Goal: Task Accomplishment & Management: Use online tool/utility

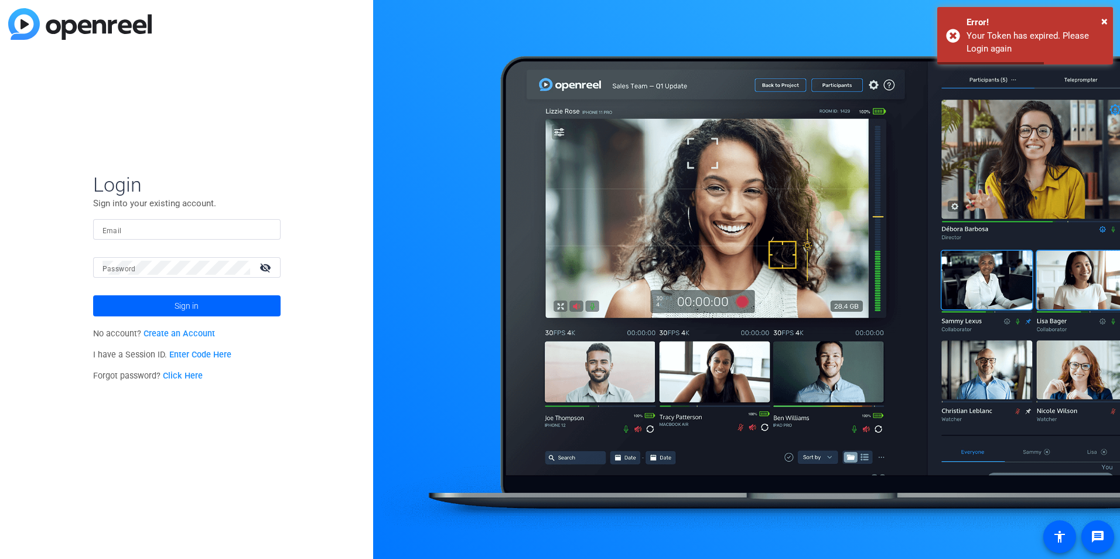
click at [148, 232] on input "Email" at bounding box center [187, 230] width 169 height 14
type input "jason.palumbo@munichre.com"
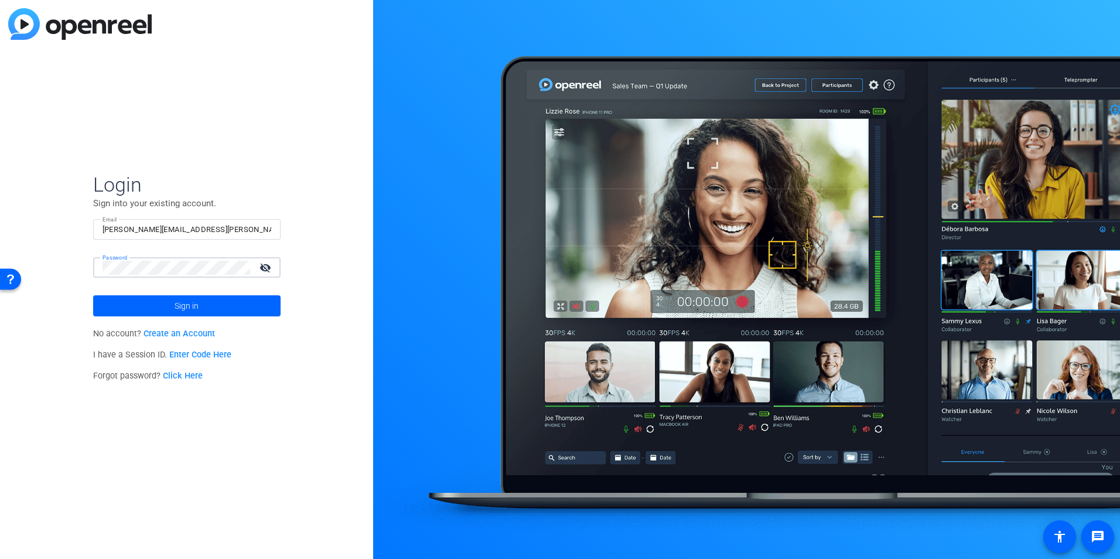
click at [93, 295] on button "Sign in" at bounding box center [186, 305] width 187 height 21
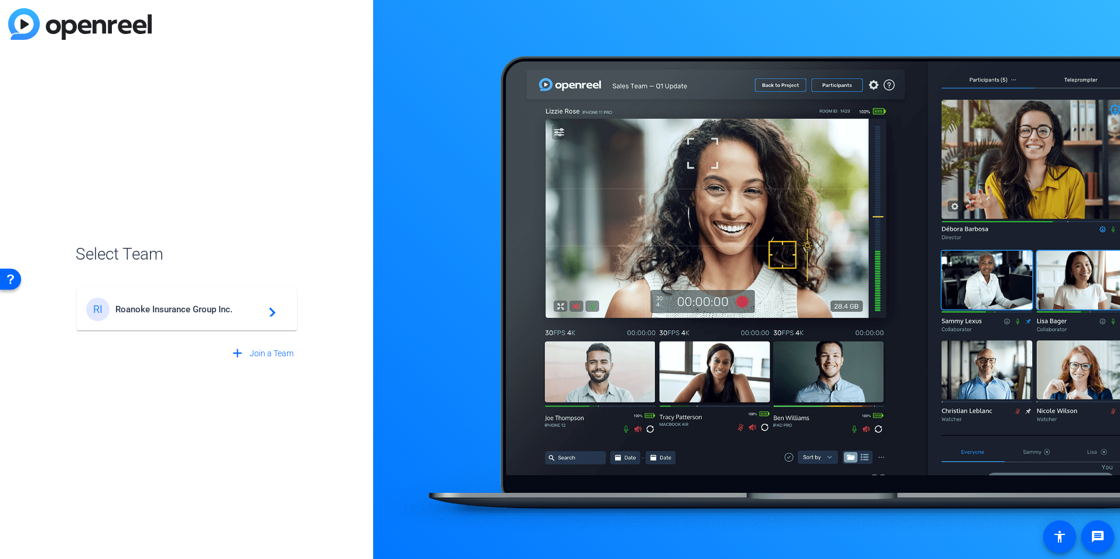
click at [153, 304] on span "Roanoke Insurance Group Inc." at bounding box center [188, 309] width 146 height 11
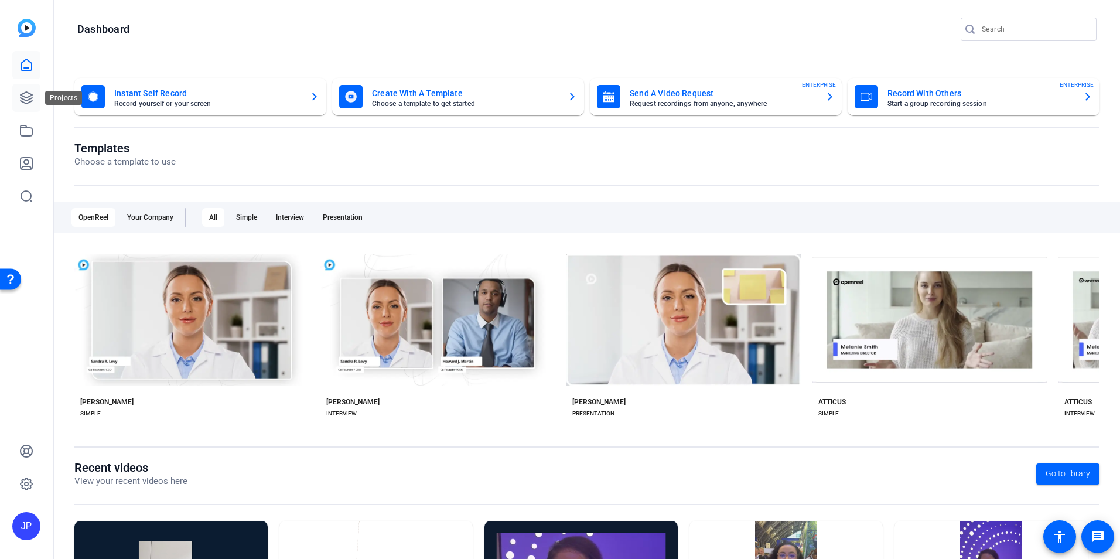
click at [33, 100] on link at bounding box center [26, 98] width 28 height 28
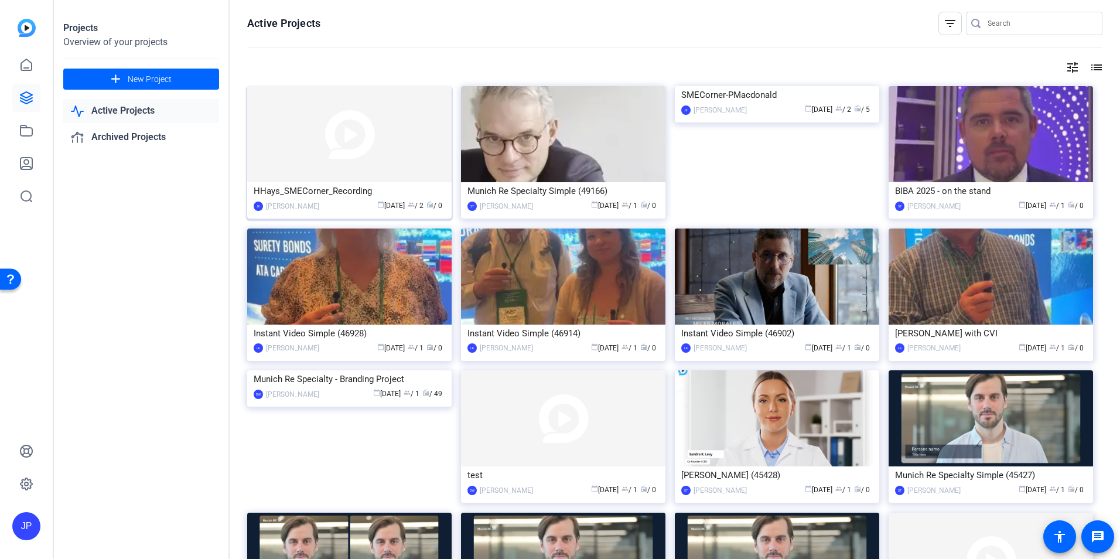
click at [290, 192] on div "HHays_SMECorner_Recording" at bounding box center [350, 191] width 192 height 18
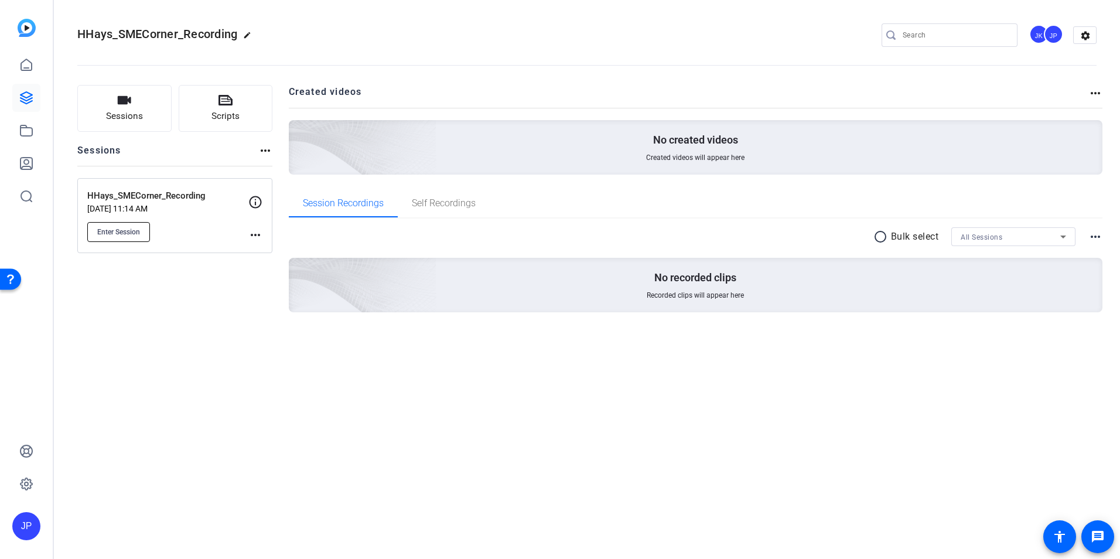
click at [123, 225] on button "Enter Session" at bounding box center [118, 232] width 63 height 20
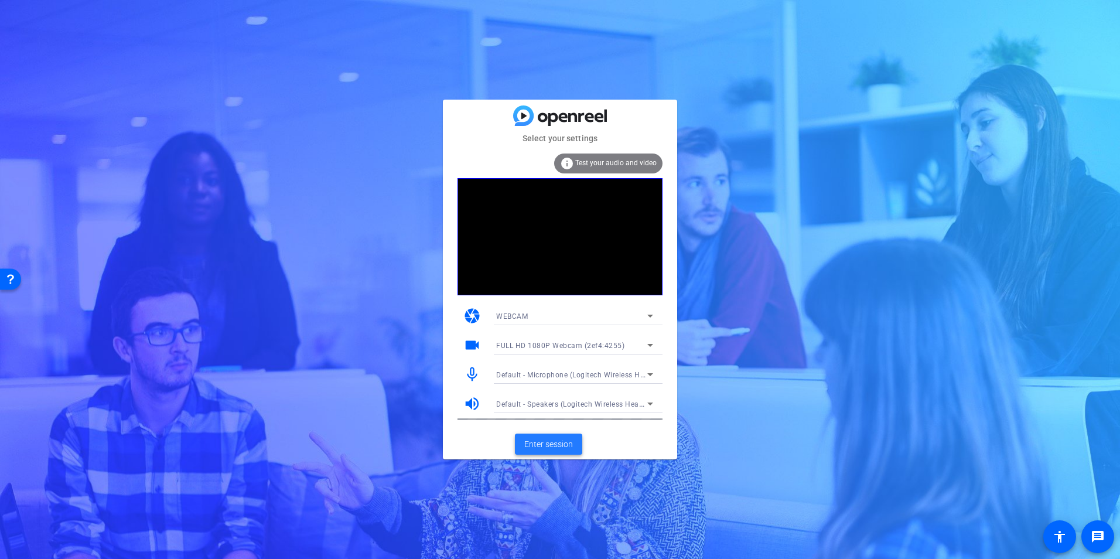
click at [542, 447] on span "Enter session" at bounding box center [548, 444] width 49 height 12
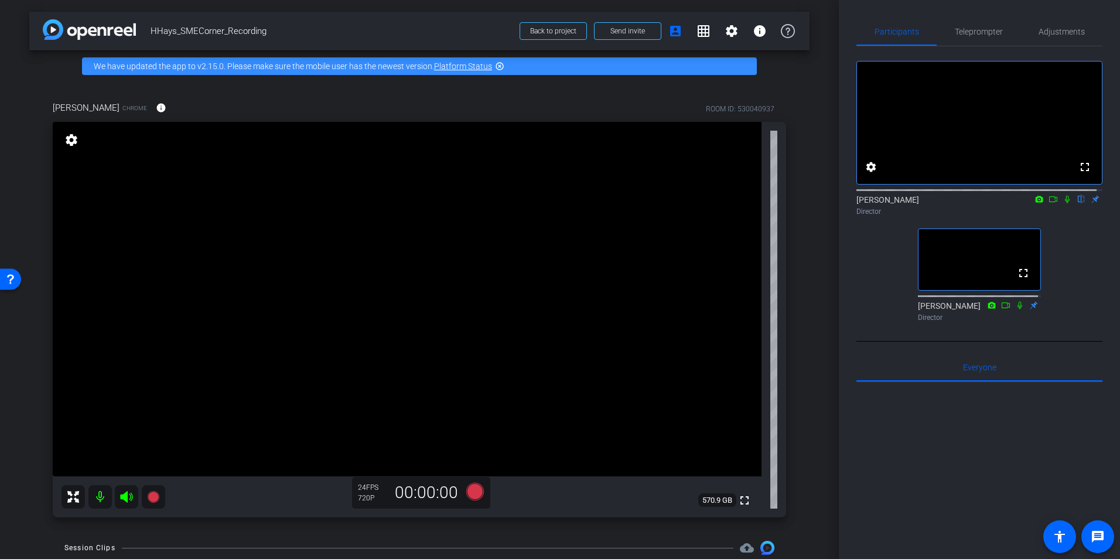
click at [1065, 203] on icon at bounding box center [1067, 200] width 5 height 8
click at [1063, 203] on icon at bounding box center [1067, 199] width 9 height 8
click at [984, 28] on span "Teleprompter" at bounding box center [979, 32] width 48 height 8
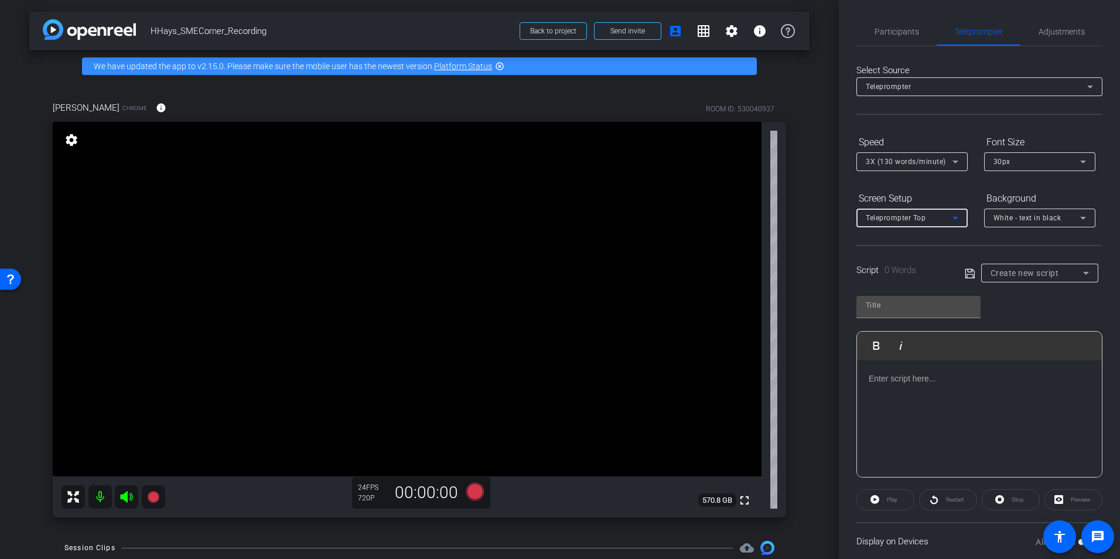
click at [958, 223] on icon at bounding box center [955, 218] width 14 height 14
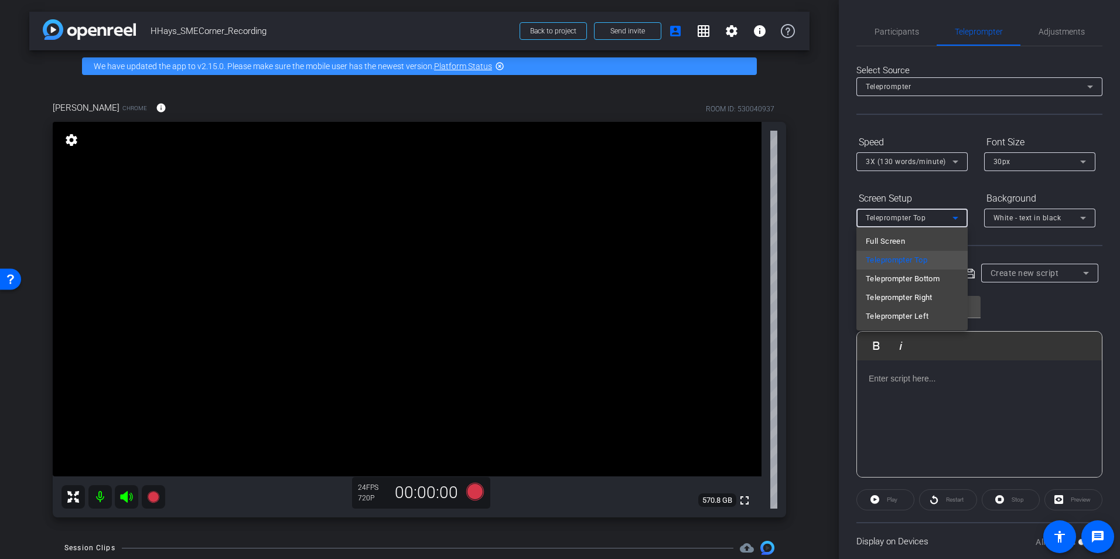
click at [955, 217] on div at bounding box center [560, 279] width 1120 height 559
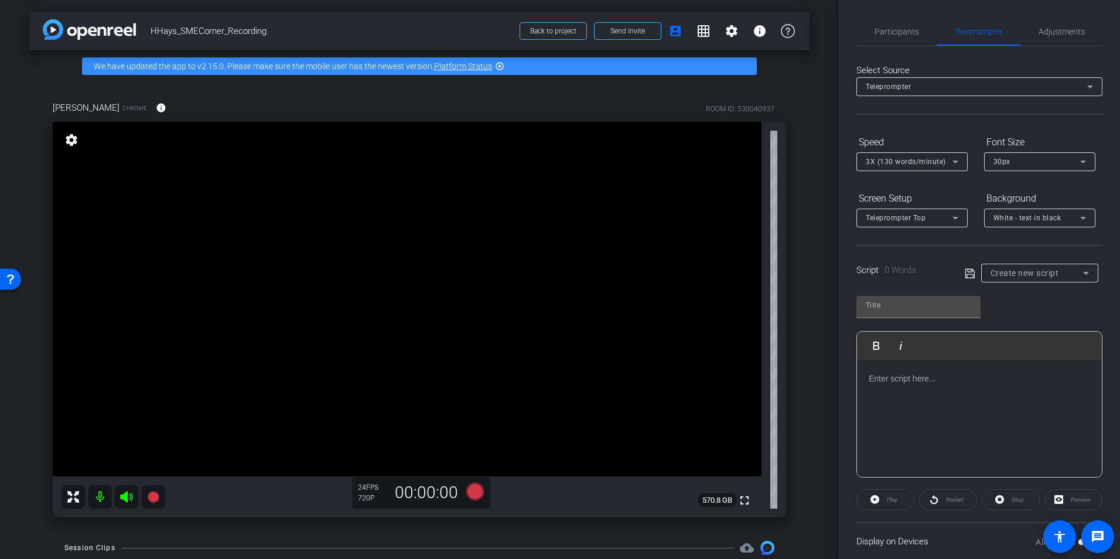
click at [956, 163] on icon at bounding box center [955, 162] width 14 height 14
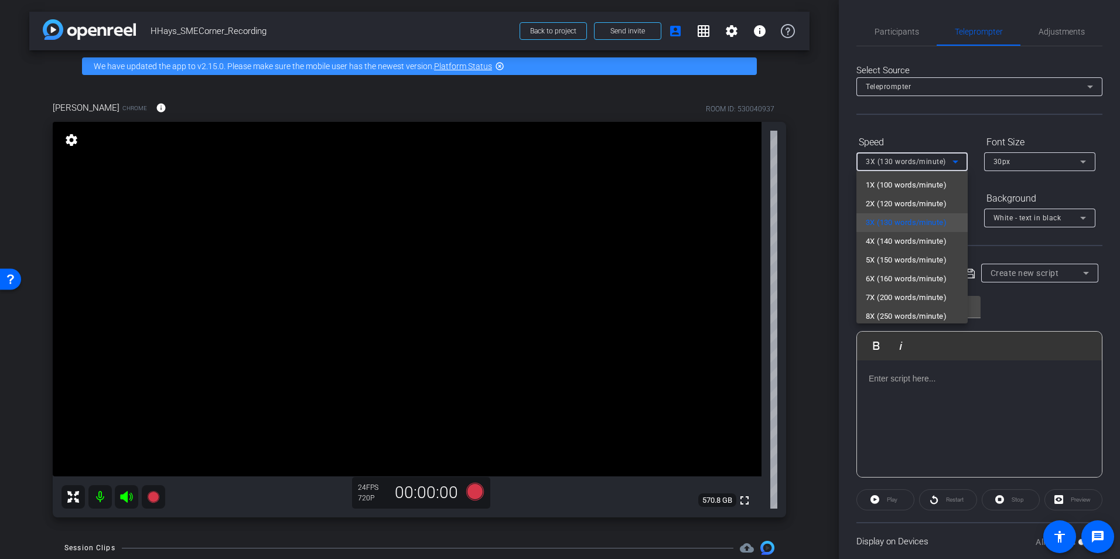
click at [957, 163] on div at bounding box center [560, 279] width 1120 height 559
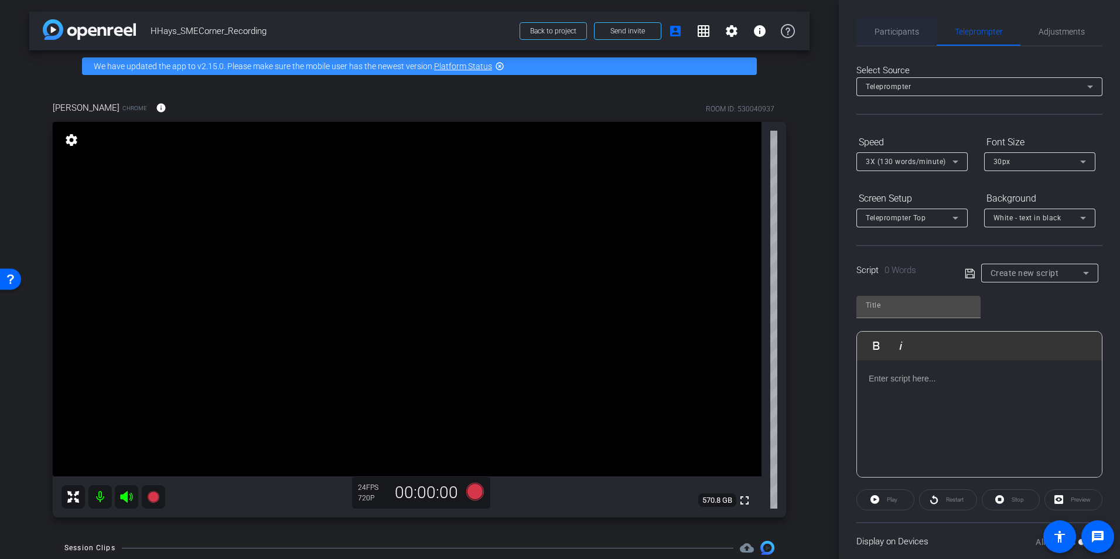
click at [897, 29] on span "Participants" at bounding box center [897, 32] width 45 height 8
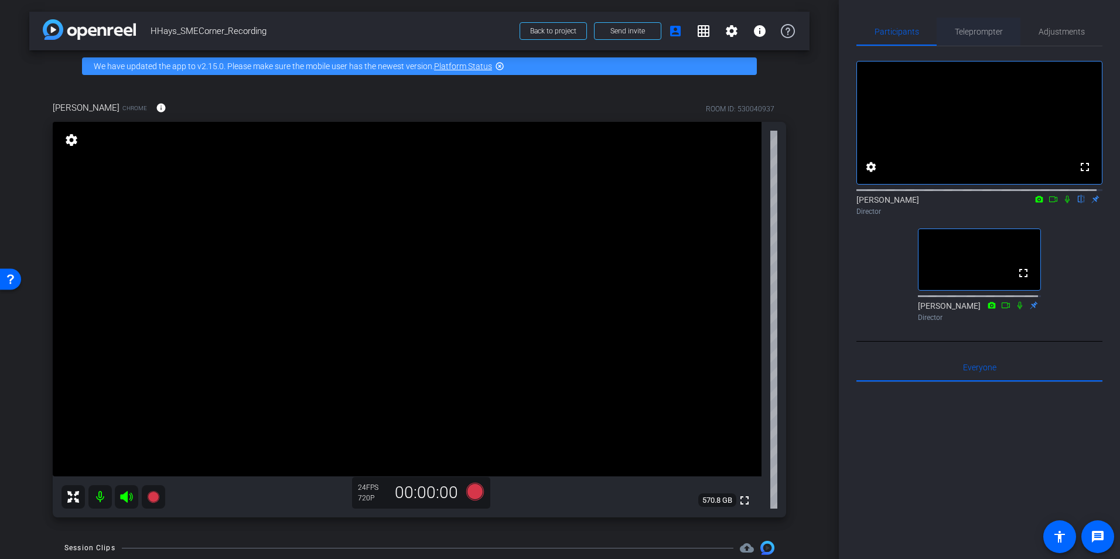
click at [982, 35] on span "Teleprompter" at bounding box center [979, 32] width 48 height 8
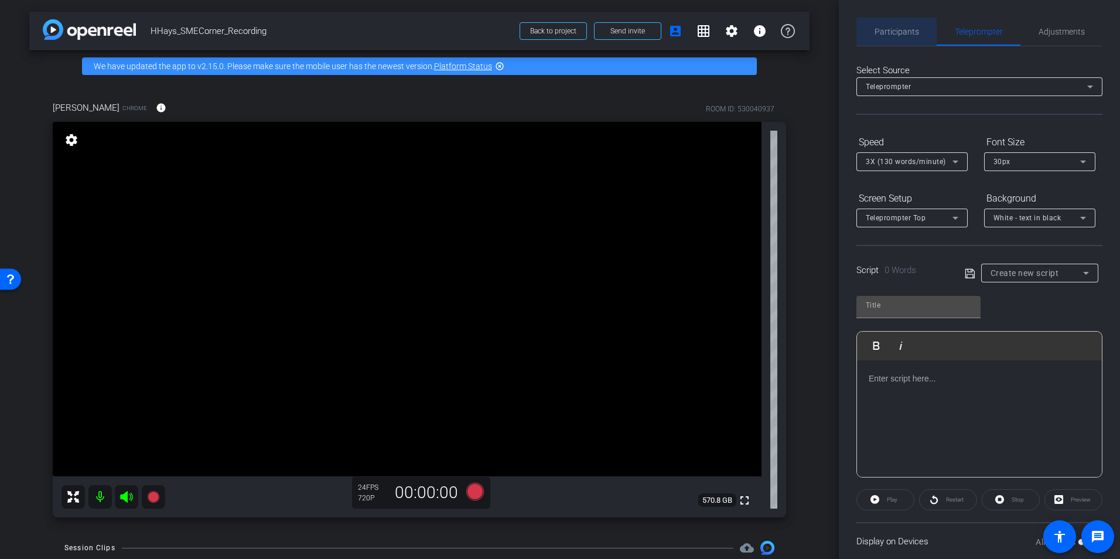
click at [898, 28] on span "Participants" at bounding box center [897, 32] width 45 height 8
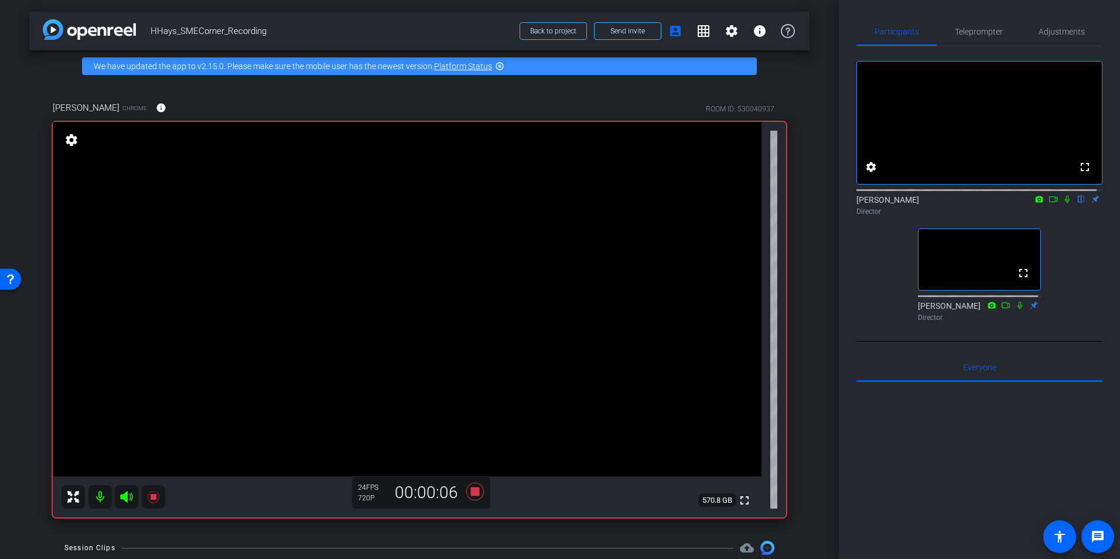
click at [1063, 203] on icon at bounding box center [1067, 199] width 9 height 8
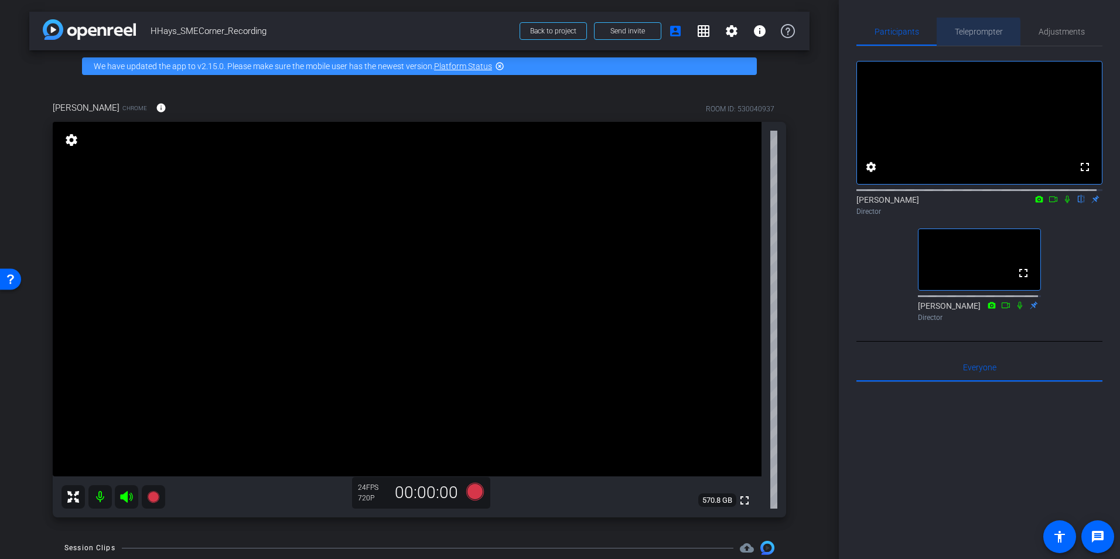
click at [972, 33] on span "Teleprompter" at bounding box center [979, 32] width 48 height 8
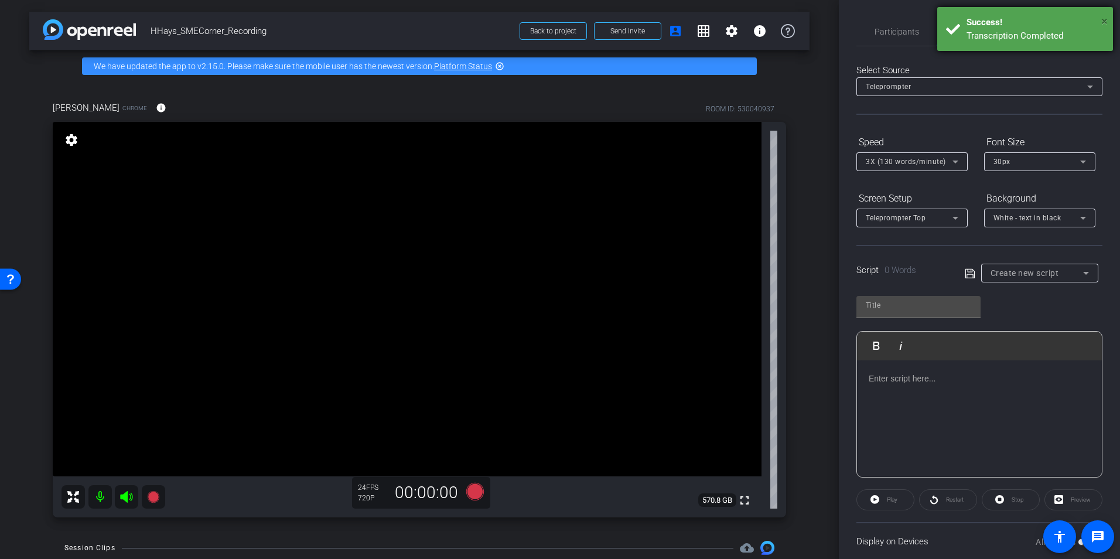
click at [1102, 17] on span "×" at bounding box center [1104, 21] width 6 height 14
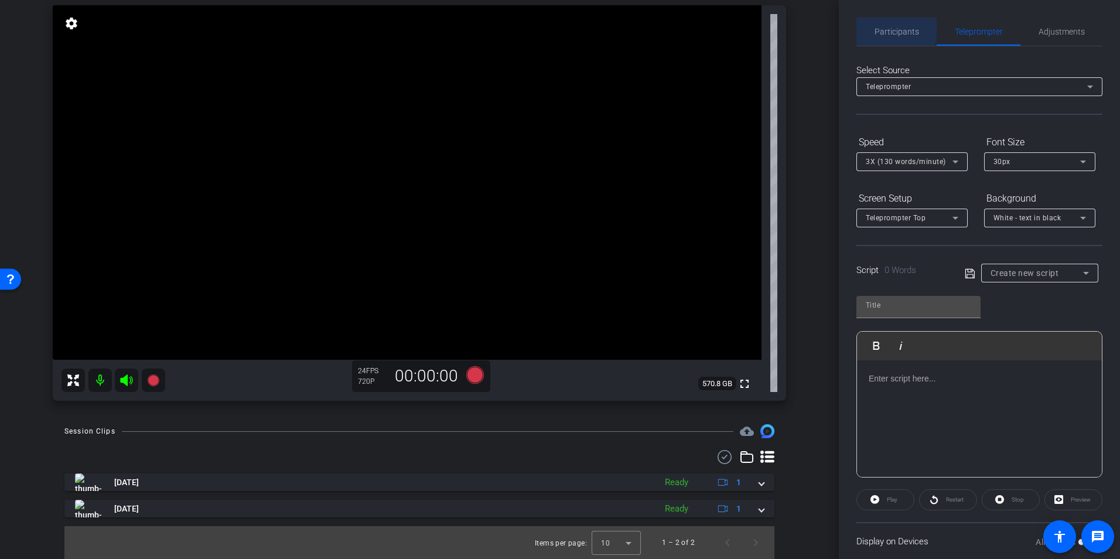
click at [892, 29] on span "Participants" at bounding box center [897, 32] width 45 height 8
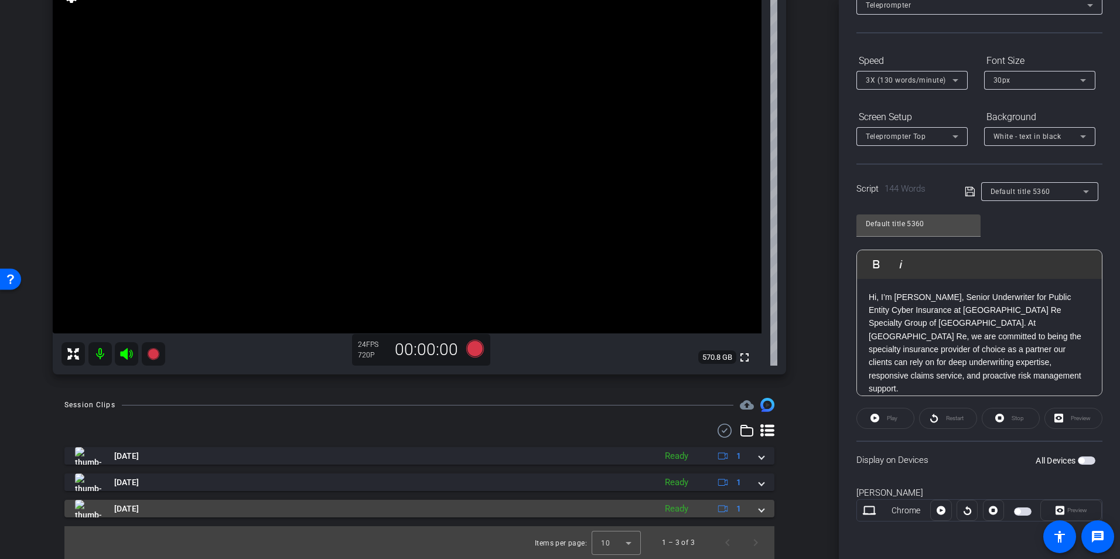
click at [665, 508] on div "Ready" at bounding box center [676, 508] width 35 height 13
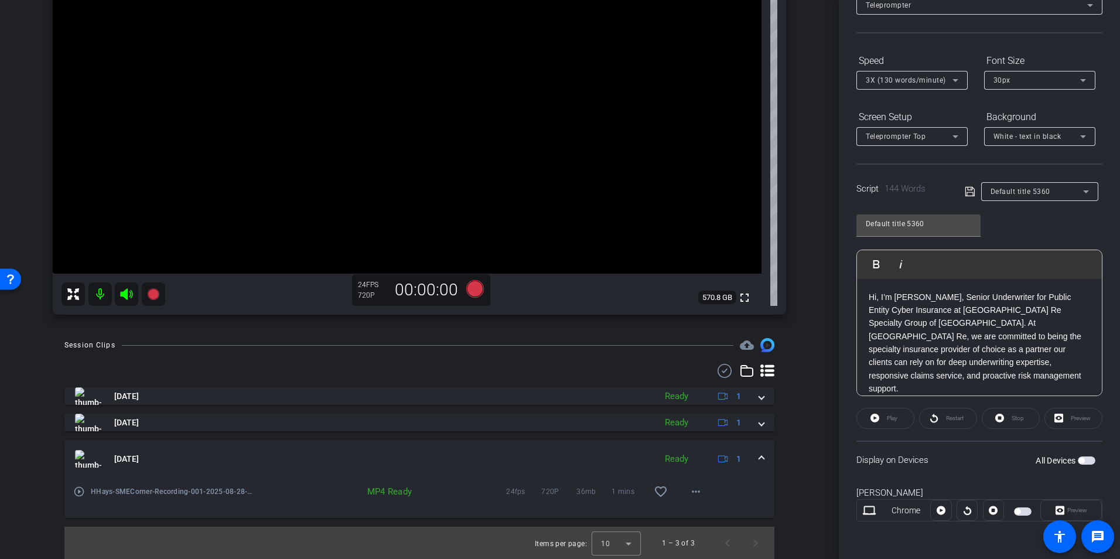
scroll to position [203, 0]
click at [76, 490] on mat-icon "play_circle_outline" at bounding box center [79, 491] width 12 height 12
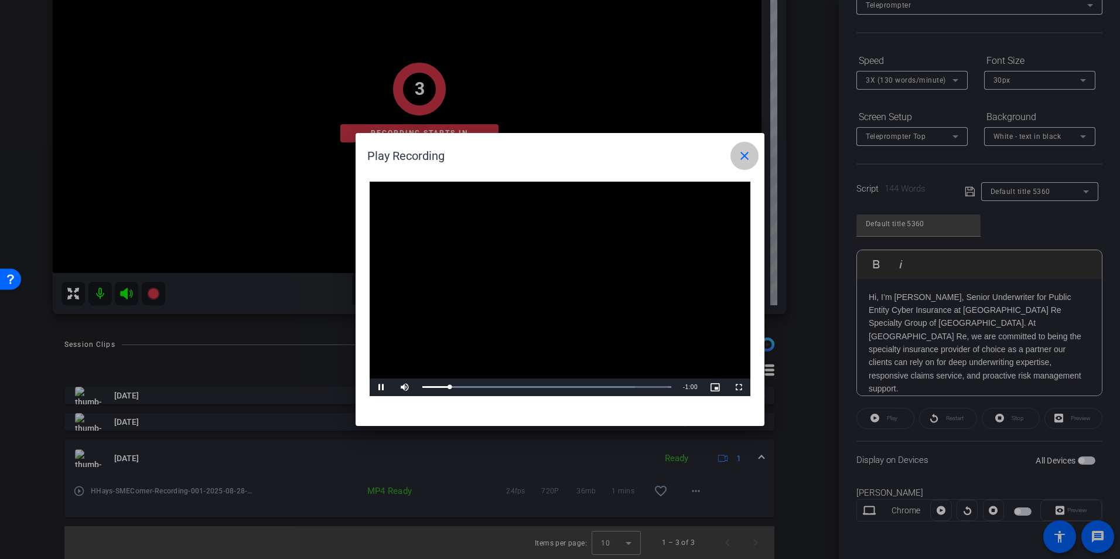
click at [746, 155] on mat-icon "close" at bounding box center [745, 156] width 14 height 14
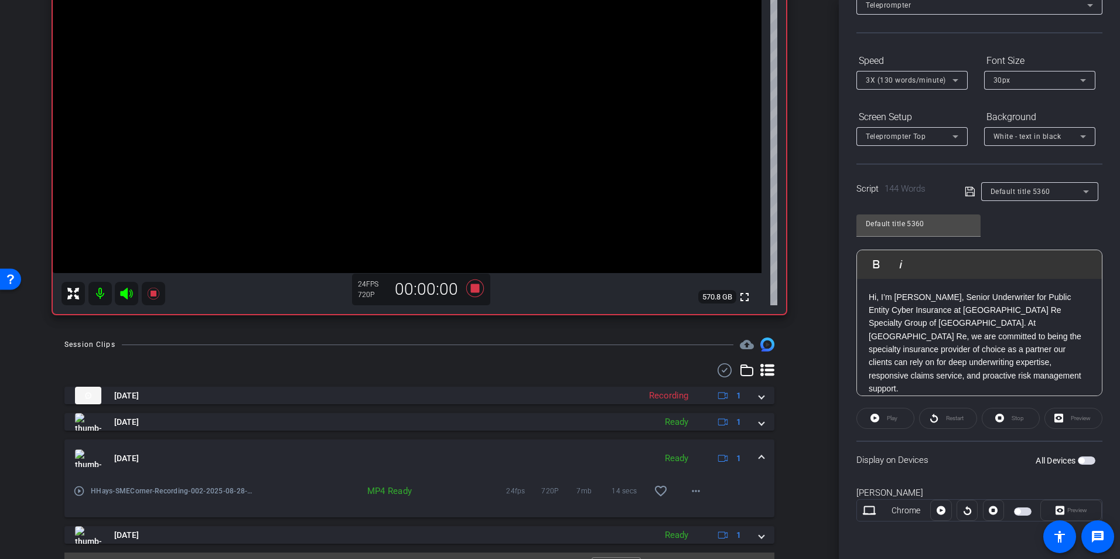
click at [759, 454] on span at bounding box center [761, 458] width 5 height 12
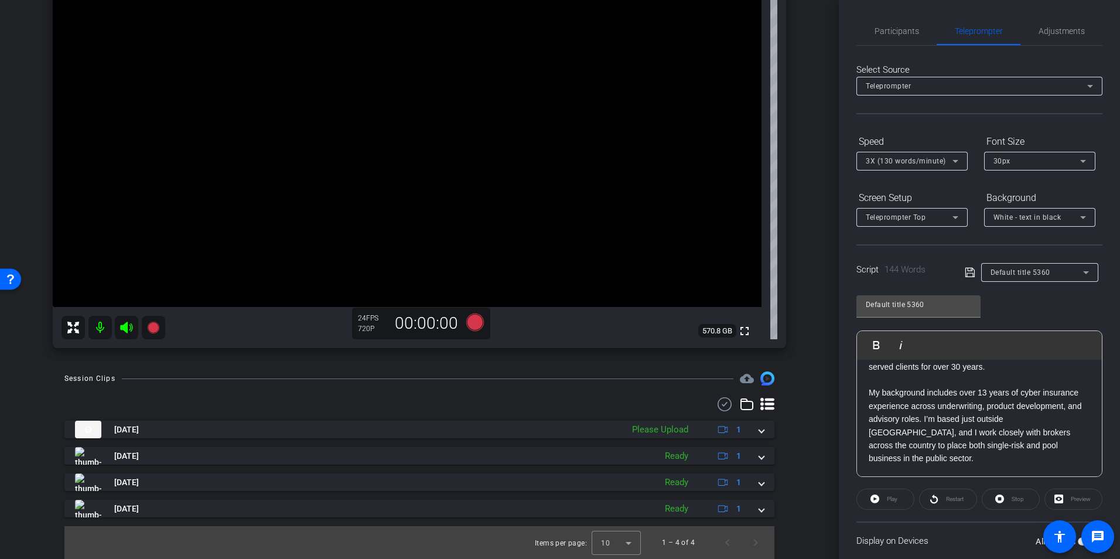
scroll to position [0, 0]
click at [914, 29] on span "Participants" at bounding box center [897, 32] width 45 height 8
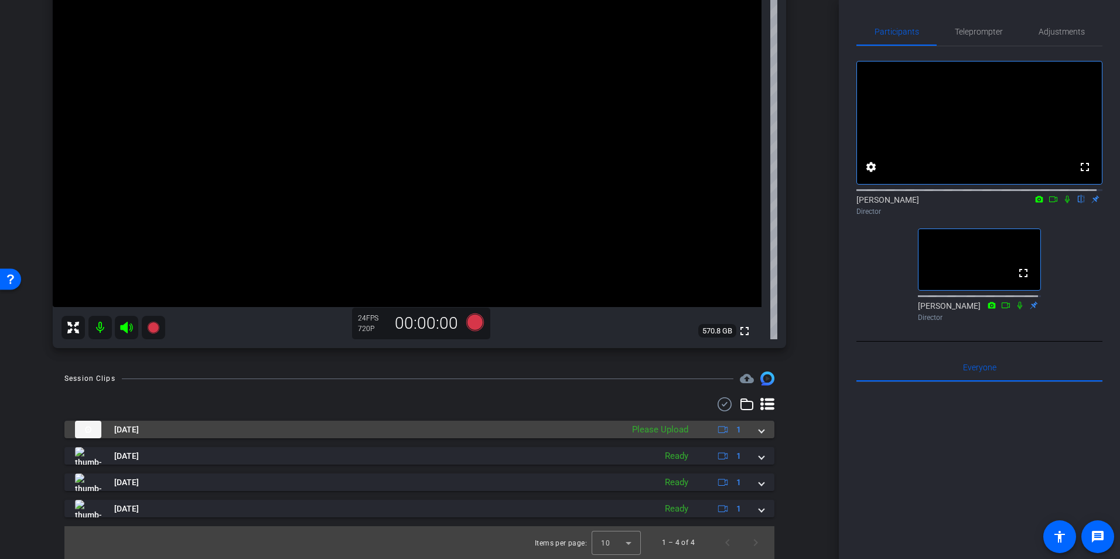
click at [759, 431] on span at bounding box center [761, 430] width 5 height 12
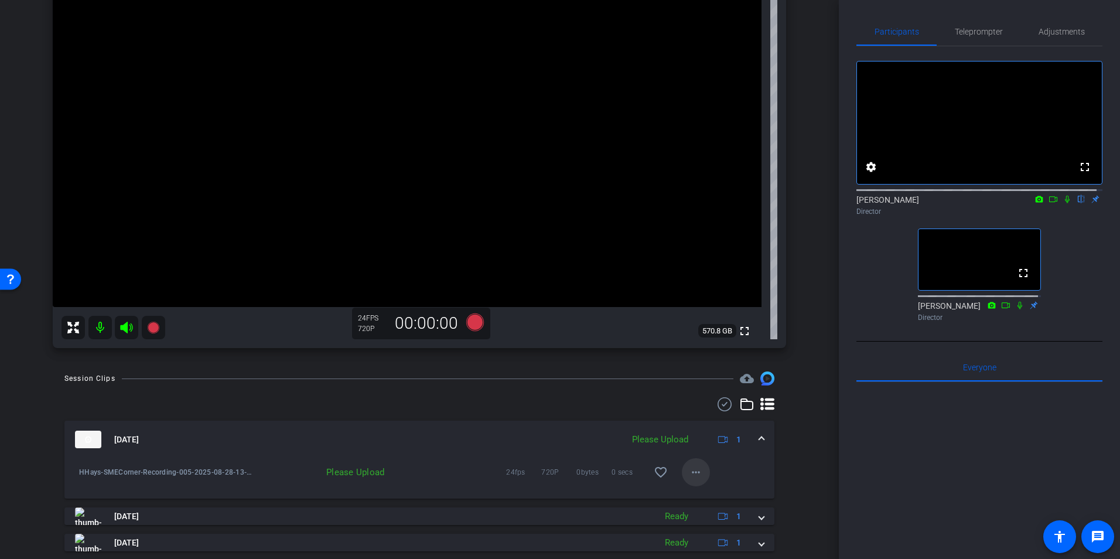
click at [697, 469] on mat-icon "more_horiz" at bounding box center [696, 472] width 14 height 14
click at [697, 494] on span "Upload" at bounding box center [709, 497] width 47 height 14
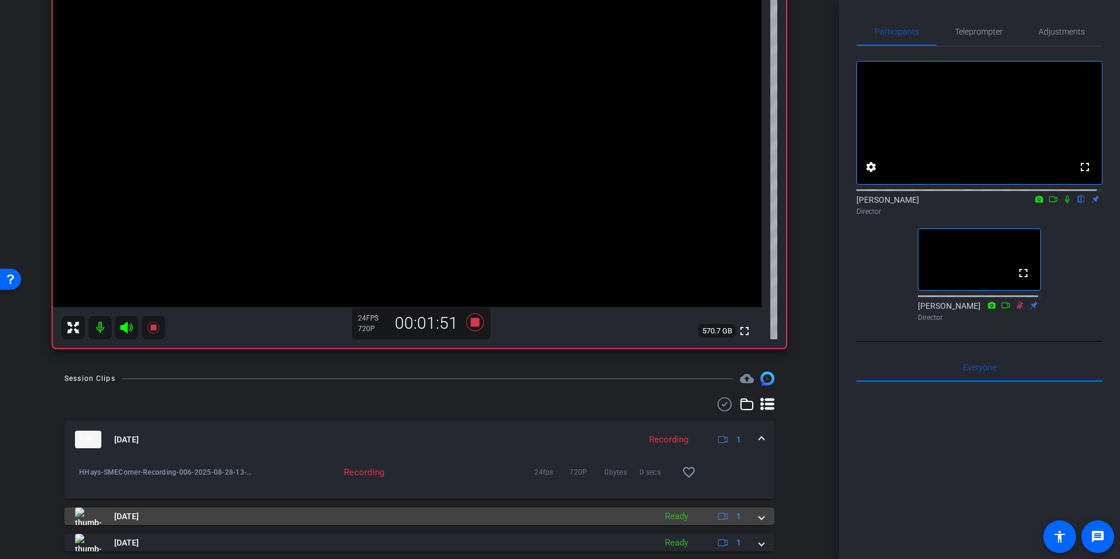
click at [760, 516] on mat-expansion-panel-header "[DATE] Ready 1" at bounding box center [419, 516] width 710 height 18
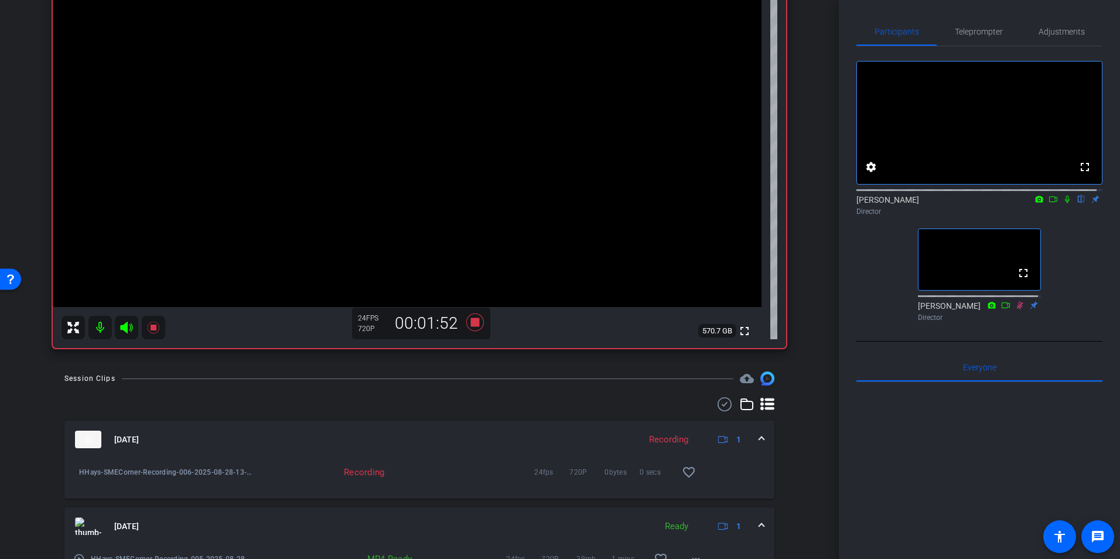
scroll to position [228, 0]
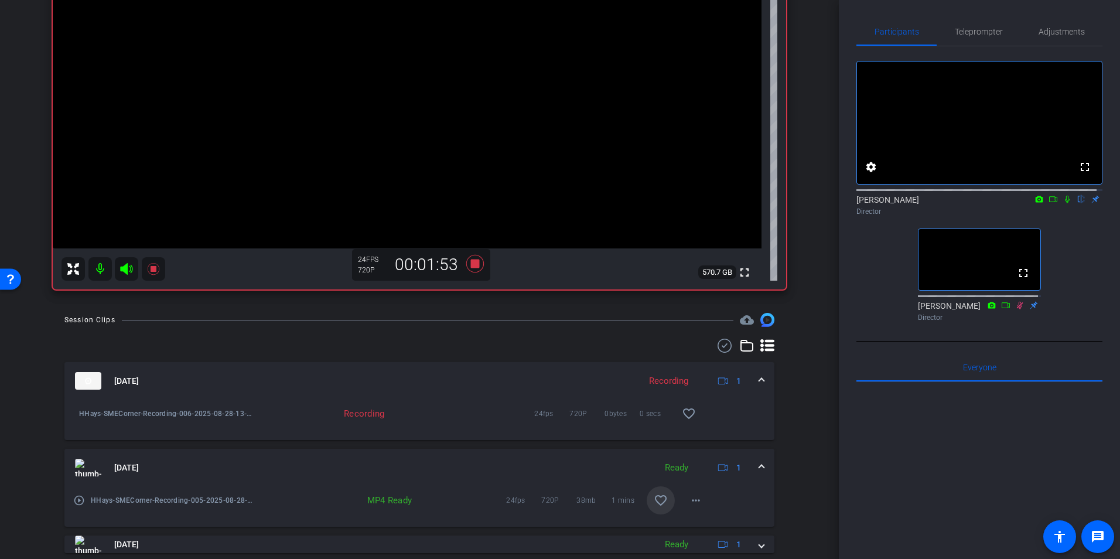
click at [654, 499] on mat-icon "favorite_border" at bounding box center [661, 500] width 14 height 14
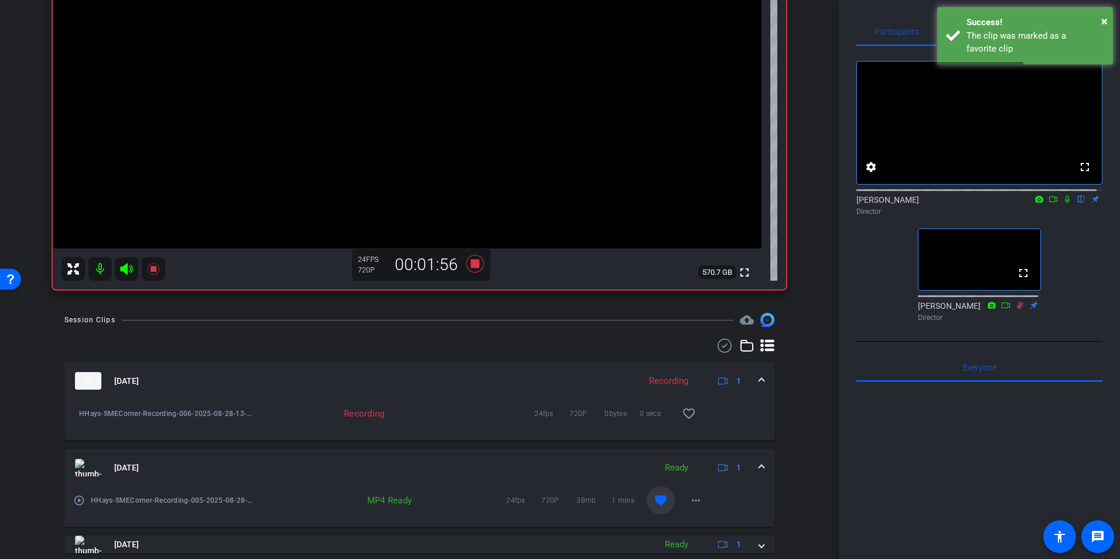
click at [759, 462] on mat-expansion-panel-header "[DATE] Ready 1" at bounding box center [419, 467] width 710 height 37
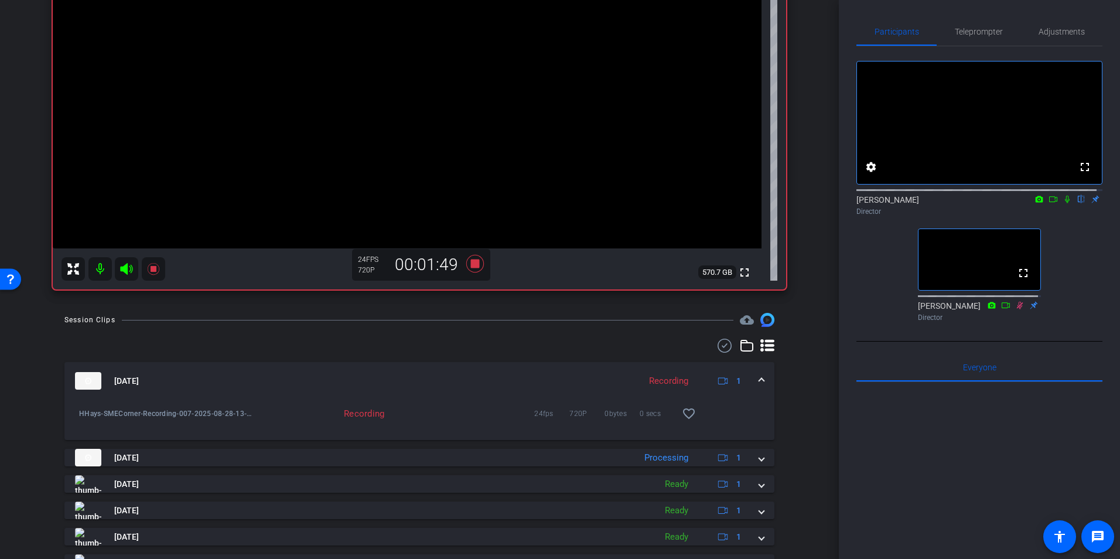
click at [1063, 203] on icon at bounding box center [1067, 199] width 9 height 8
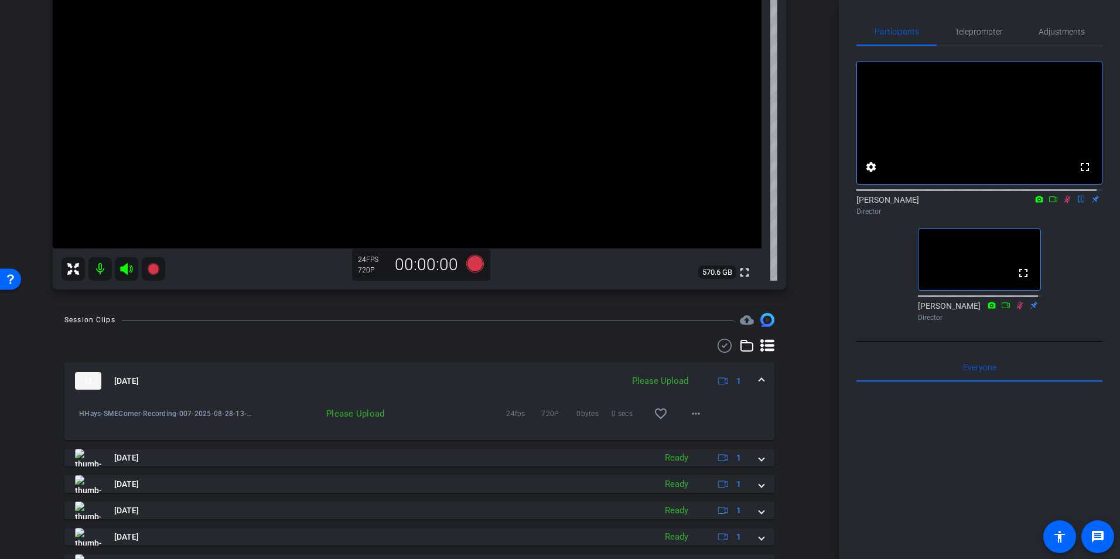
click at [1063, 203] on icon at bounding box center [1067, 199] width 9 height 8
click at [697, 418] on mat-icon "more_horiz" at bounding box center [696, 414] width 14 height 14
click at [695, 435] on span "Upload" at bounding box center [709, 438] width 47 height 14
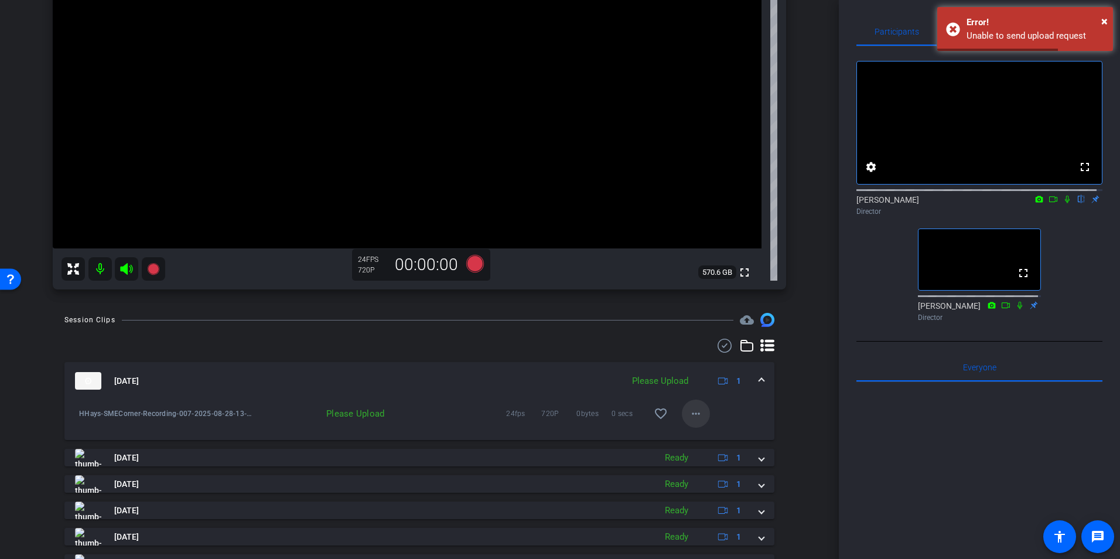
click at [692, 415] on mat-icon "more_horiz" at bounding box center [696, 414] width 14 height 14
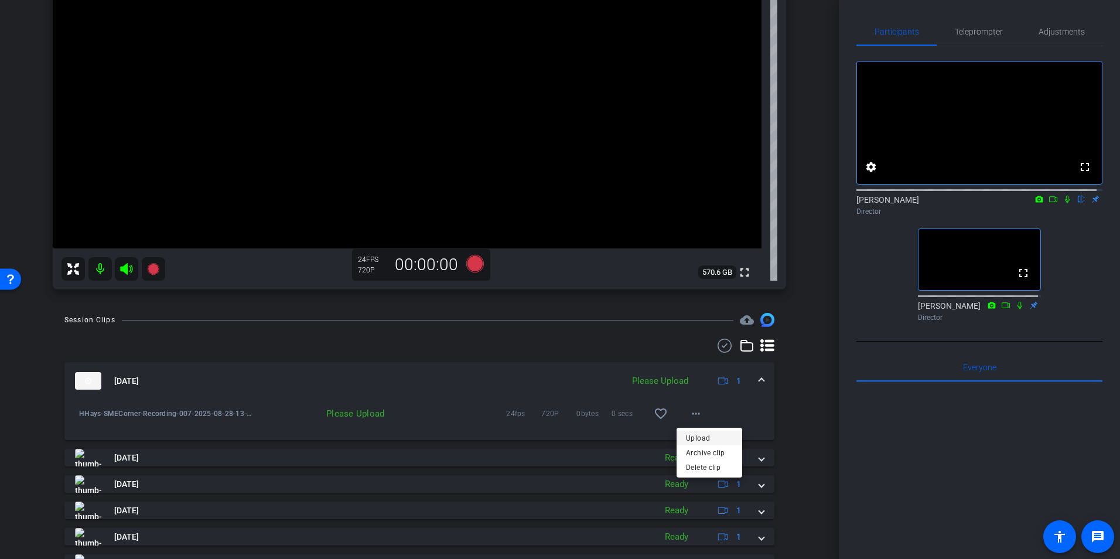
click at [690, 435] on span "Upload" at bounding box center [709, 438] width 47 height 14
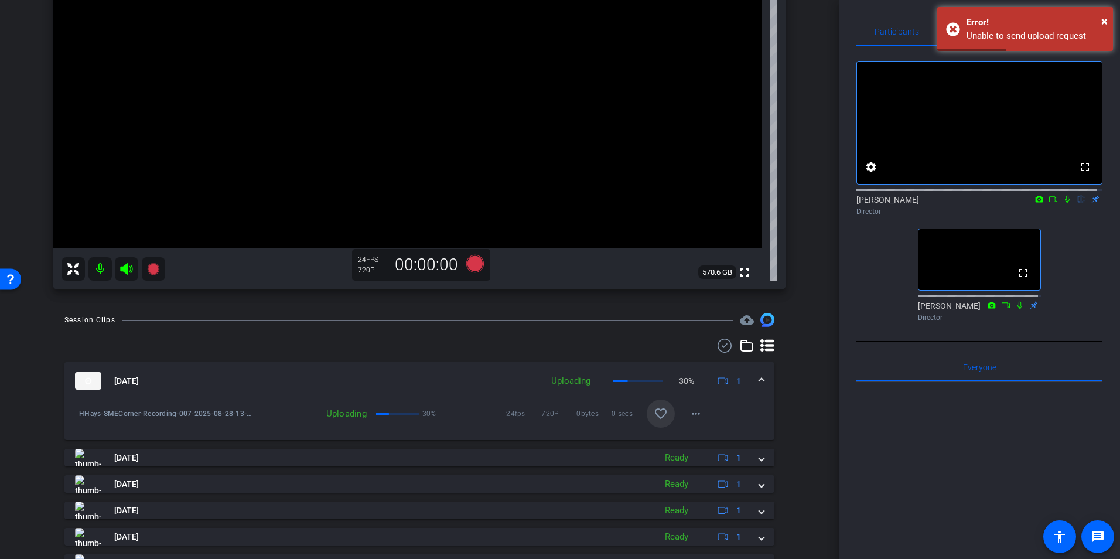
click at [658, 419] on mat-icon "favorite_border" at bounding box center [661, 414] width 14 height 14
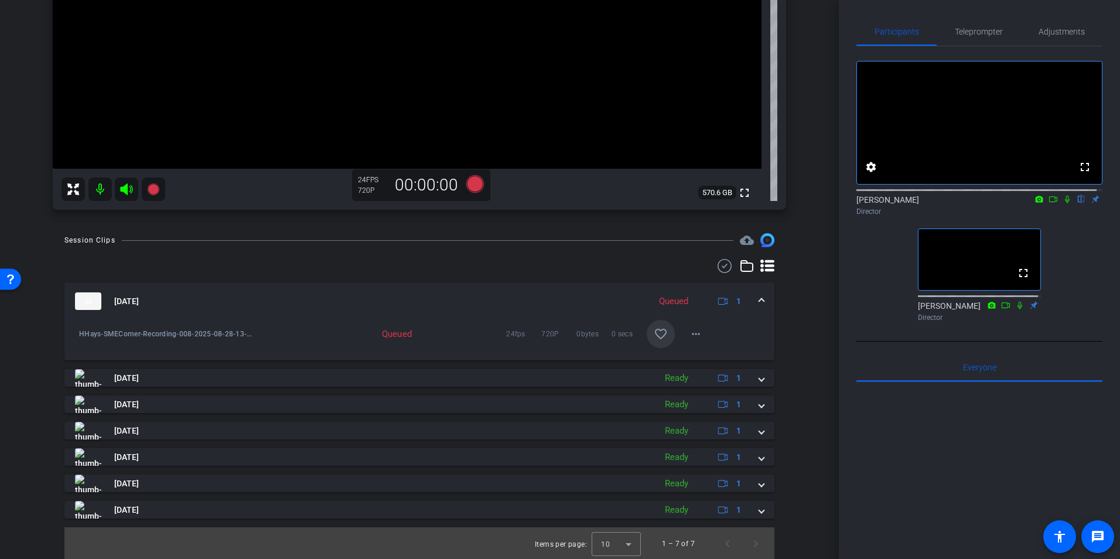
scroll to position [309, 0]
click at [689, 329] on mat-icon "more_horiz" at bounding box center [696, 333] width 14 height 14
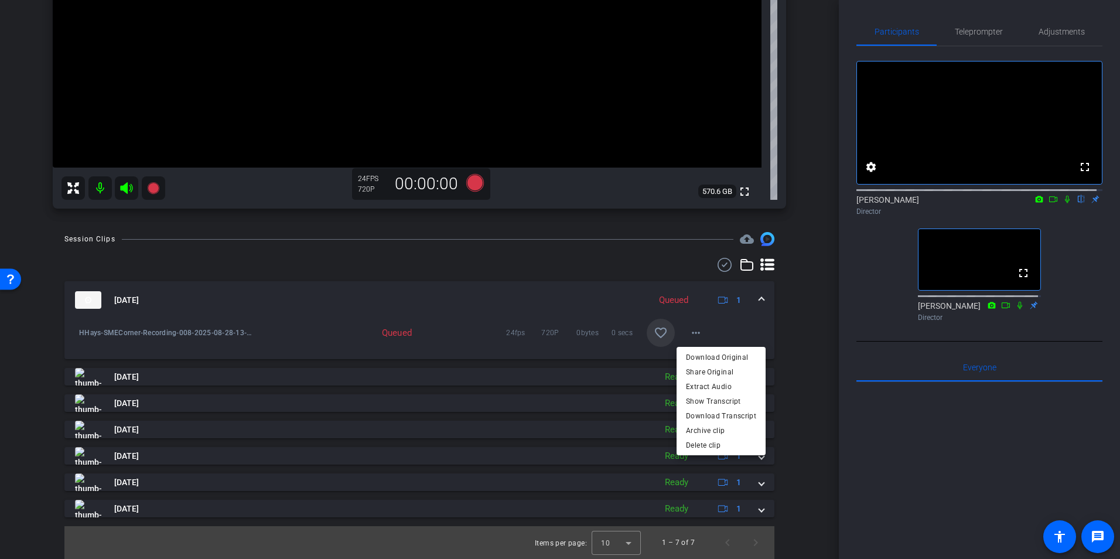
click at [488, 311] on div at bounding box center [560, 279] width 1120 height 559
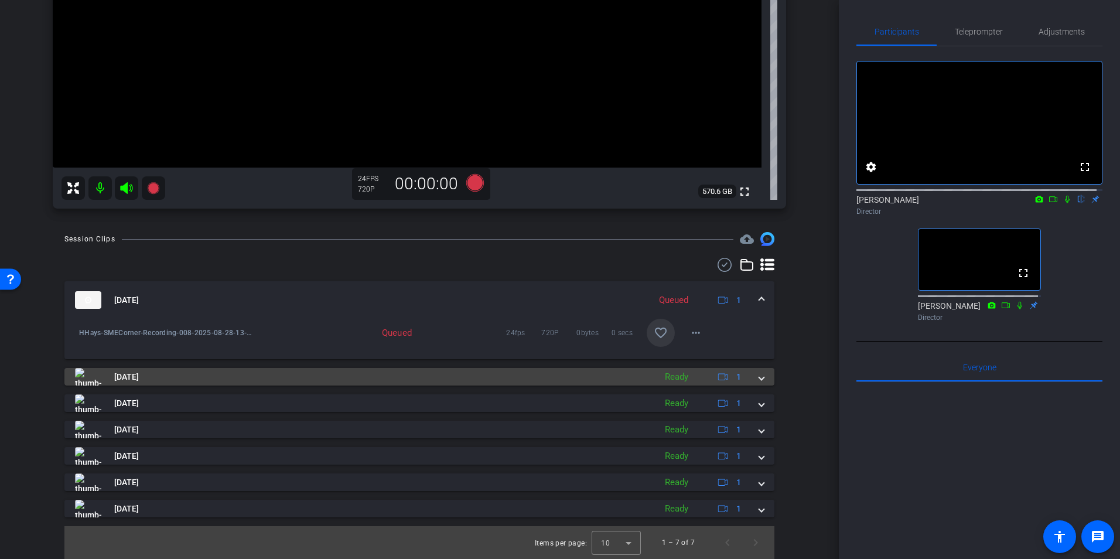
click at [757, 384] on mat-expansion-panel-header "[DATE] Ready 1" at bounding box center [419, 377] width 710 height 18
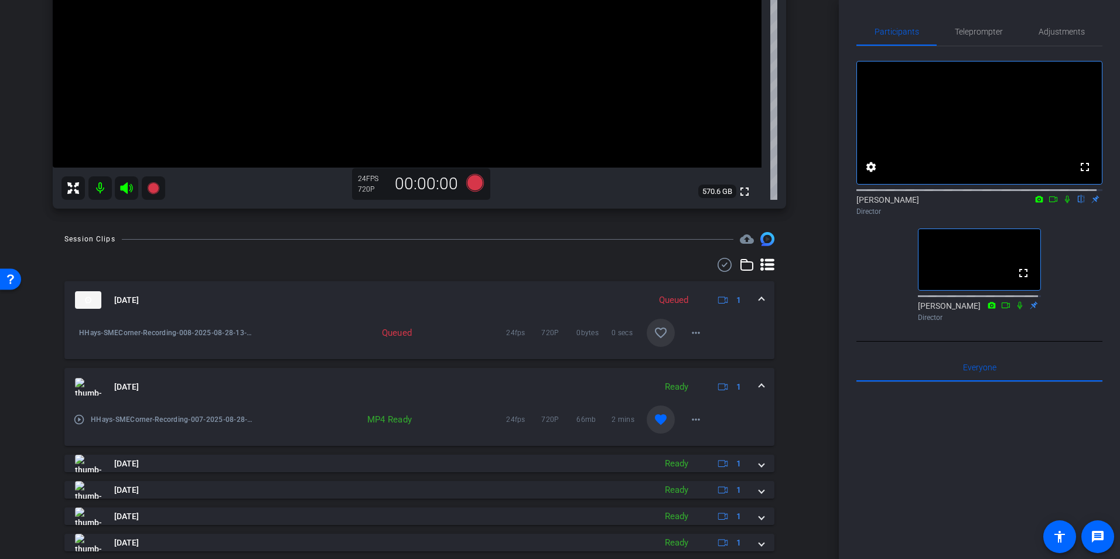
click at [759, 384] on span at bounding box center [761, 387] width 5 height 12
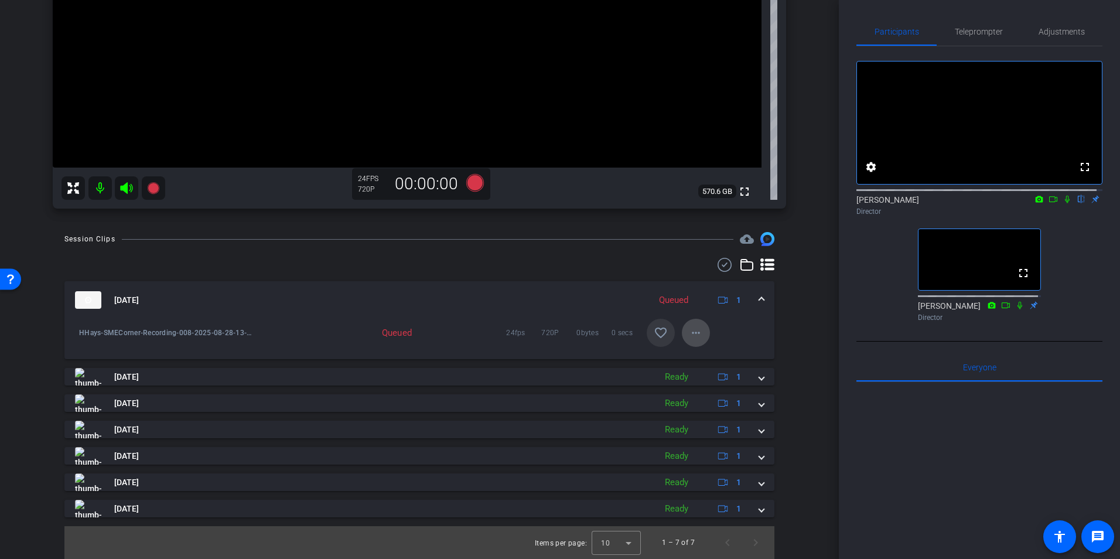
click at [689, 332] on mat-icon "more_horiz" at bounding box center [696, 333] width 14 height 14
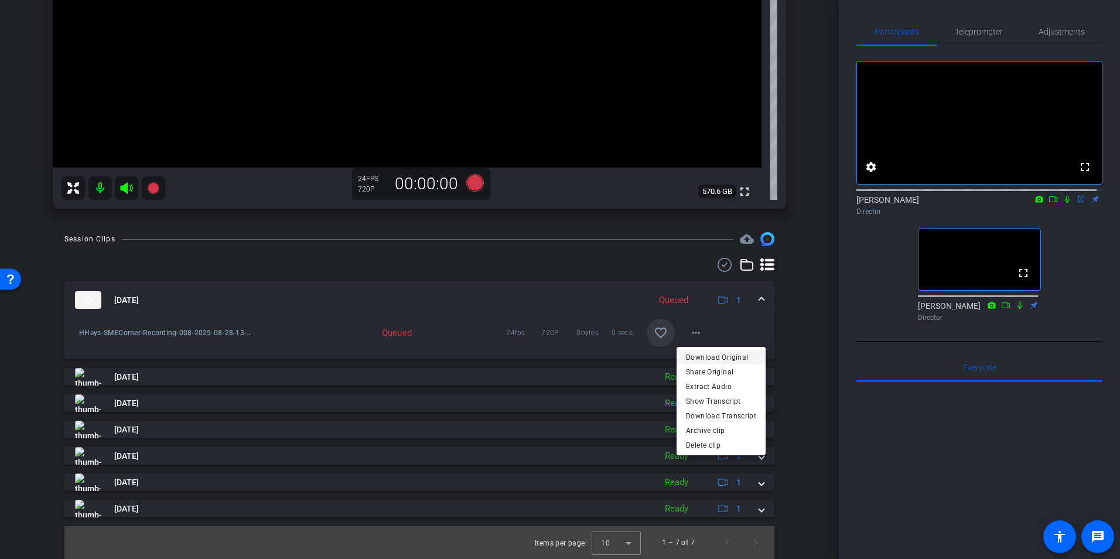
click at [709, 354] on span "Download Original" at bounding box center [721, 357] width 70 height 14
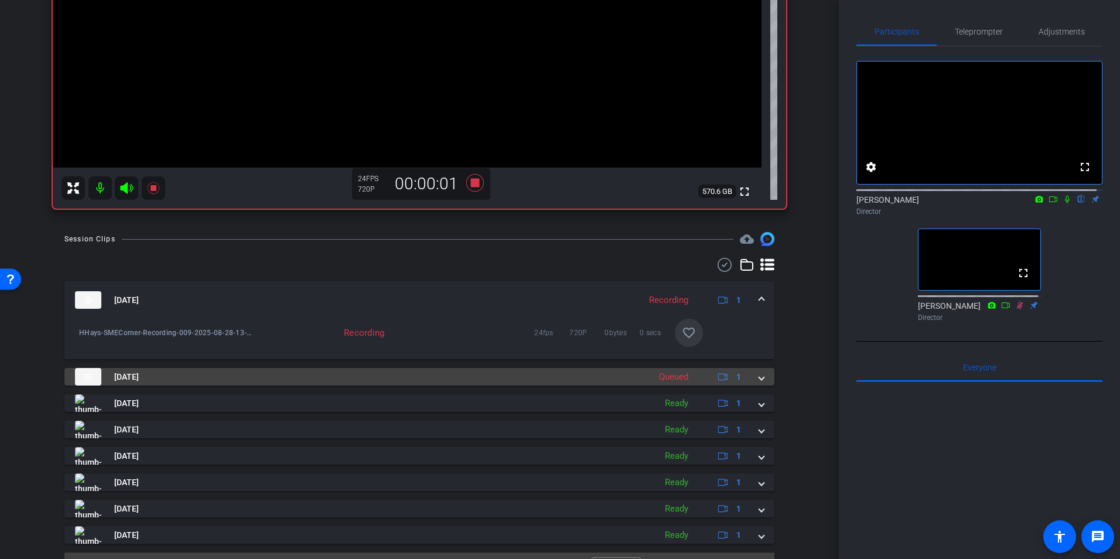
click at [759, 379] on span at bounding box center [761, 377] width 5 height 12
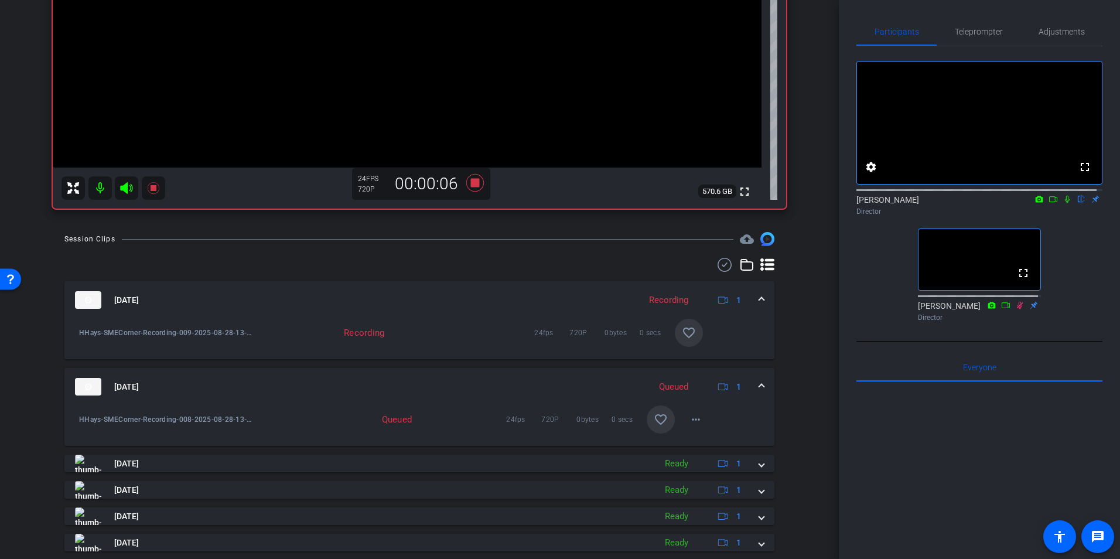
click at [759, 384] on span at bounding box center [761, 387] width 5 height 12
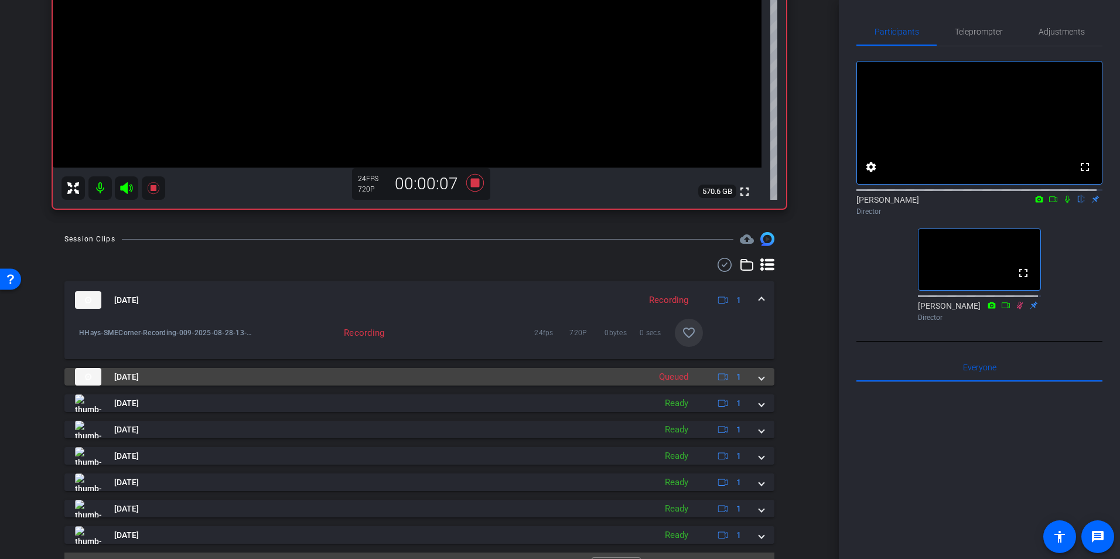
click at [755, 384] on mat-expansion-panel-header "[DATE] Queued 1" at bounding box center [419, 377] width 710 height 18
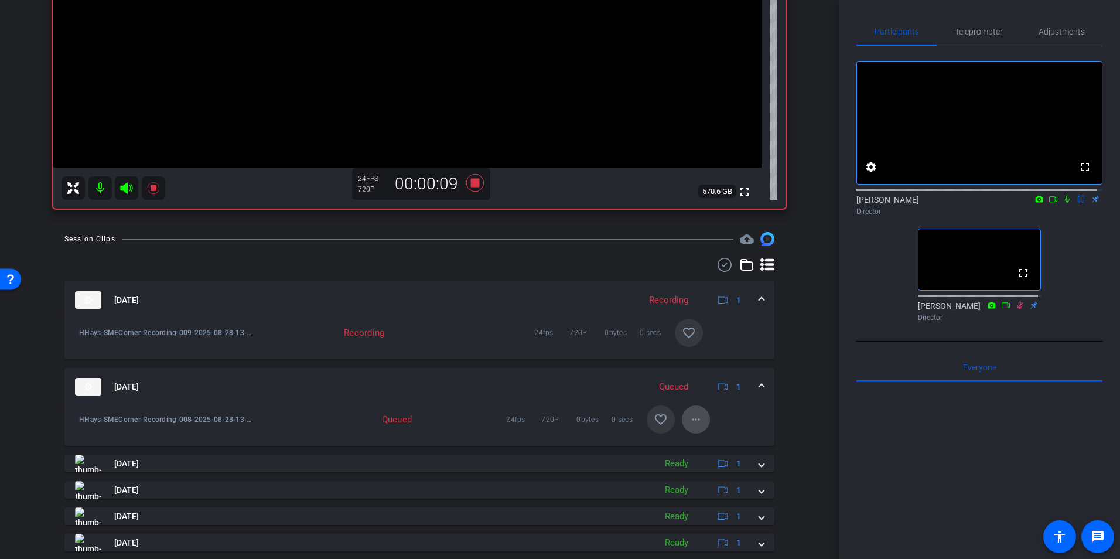
click at [689, 421] on mat-icon "more_horiz" at bounding box center [696, 419] width 14 height 14
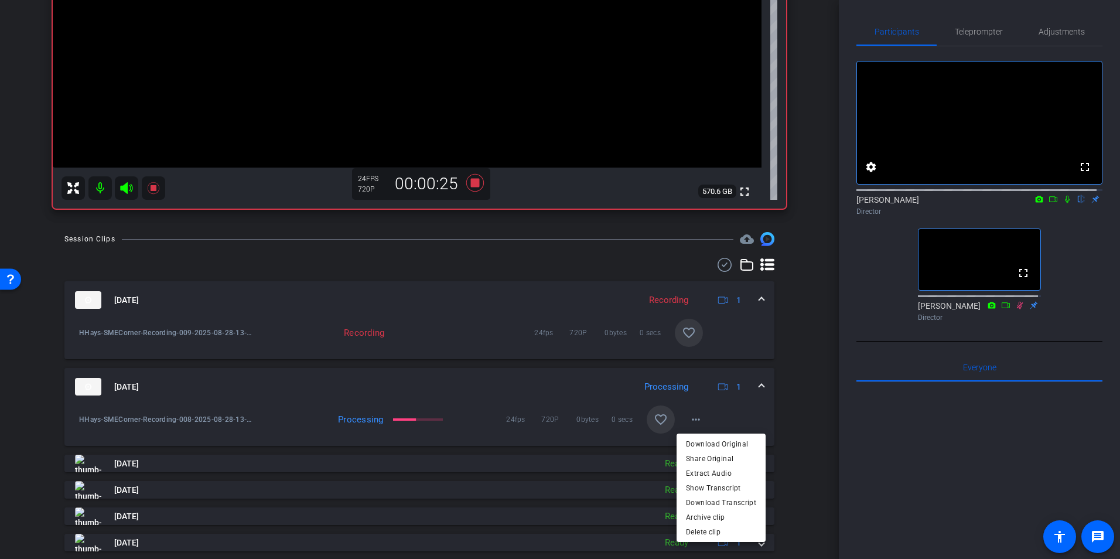
click at [797, 402] on div at bounding box center [560, 279] width 1120 height 559
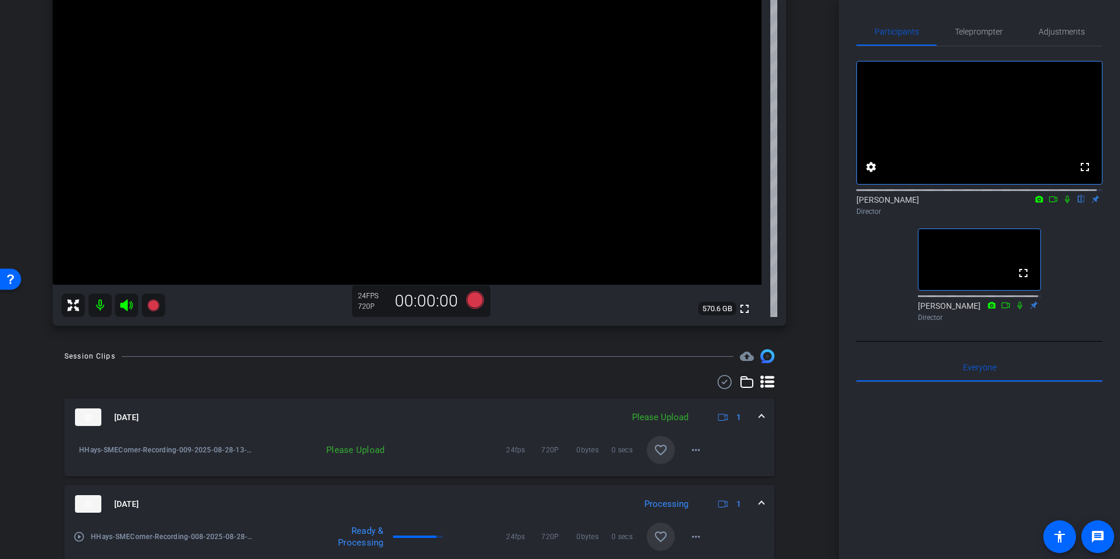
scroll to position [250, 0]
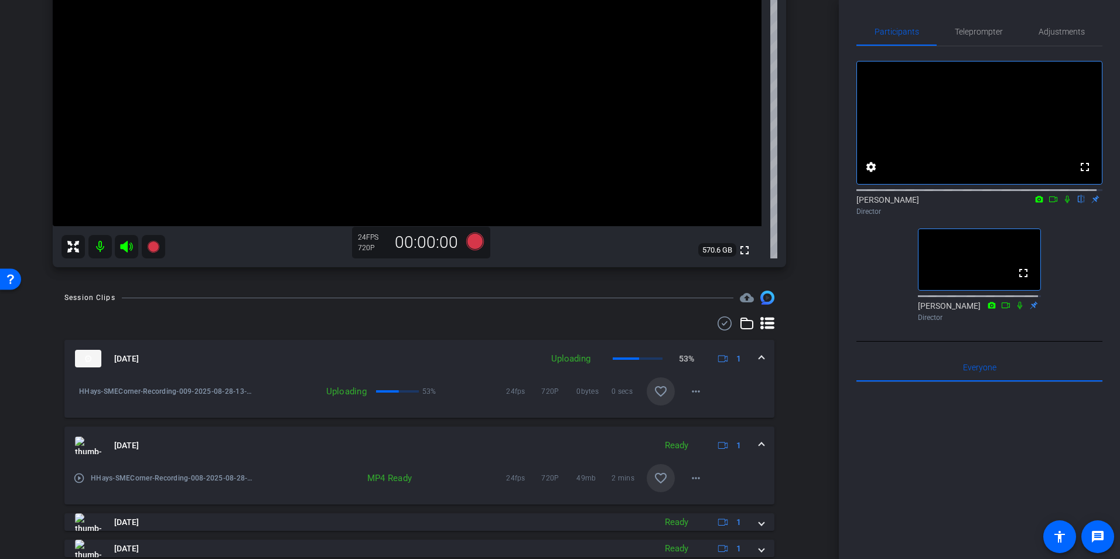
click at [733, 486] on div "play_circle_outline HHays-SMECorner-Recording-008-2025-08-28-13-55-33-350-0 MP4…" at bounding box center [419, 484] width 710 height 40
click at [760, 441] on mat-expansion-panel-header "[DATE] Ready 1" at bounding box center [419, 444] width 710 height 37
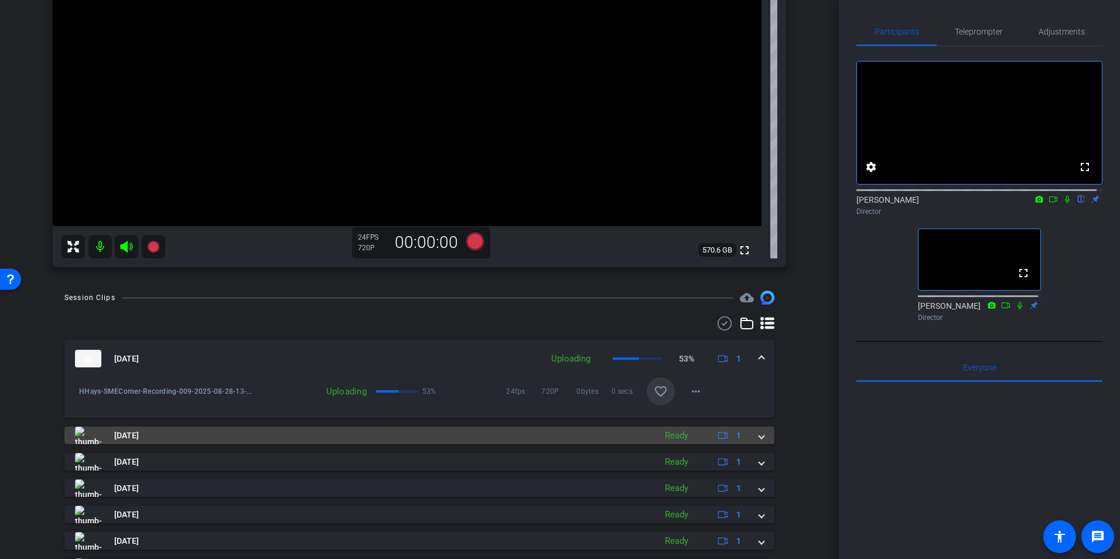
click at [760, 441] on mat-expansion-panel-header "[DATE] Ready 1" at bounding box center [419, 435] width 710 height 18
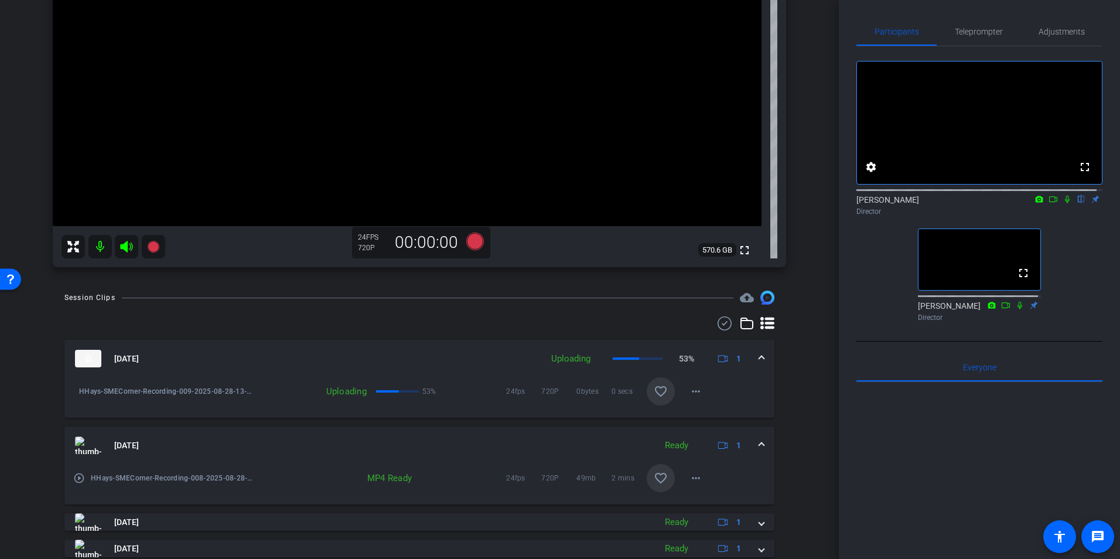
click at [79, 476] on mat-icon "play_circle_outline" at bounding box center [79, 478] width 12 height 12
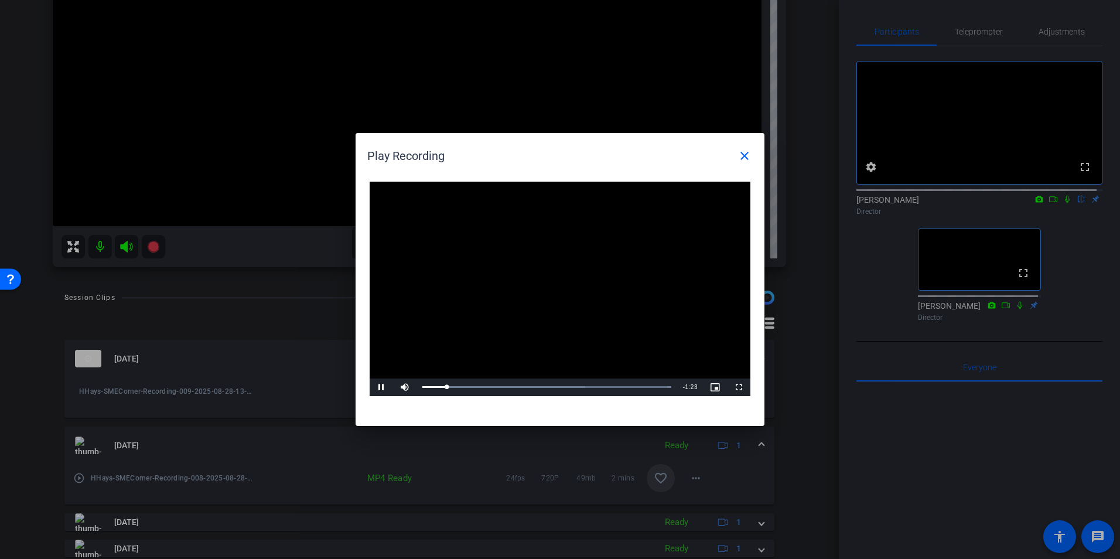
click at [1059, 210] on div at bounding box center [560, 279] width 1120 height 559
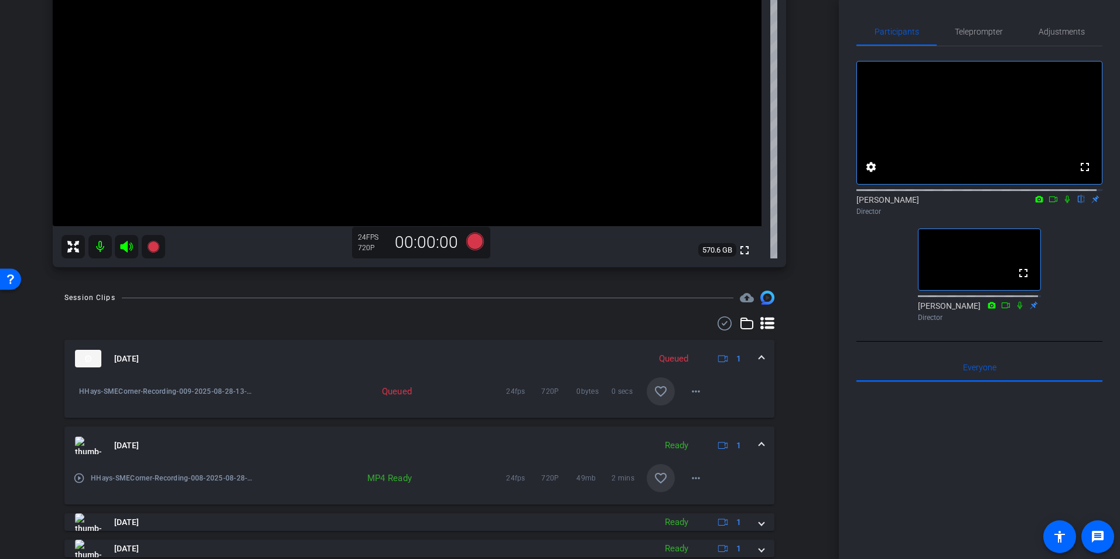
click at [1063, 203] on icon at bounding box center [1067, 199] width 9 height 8
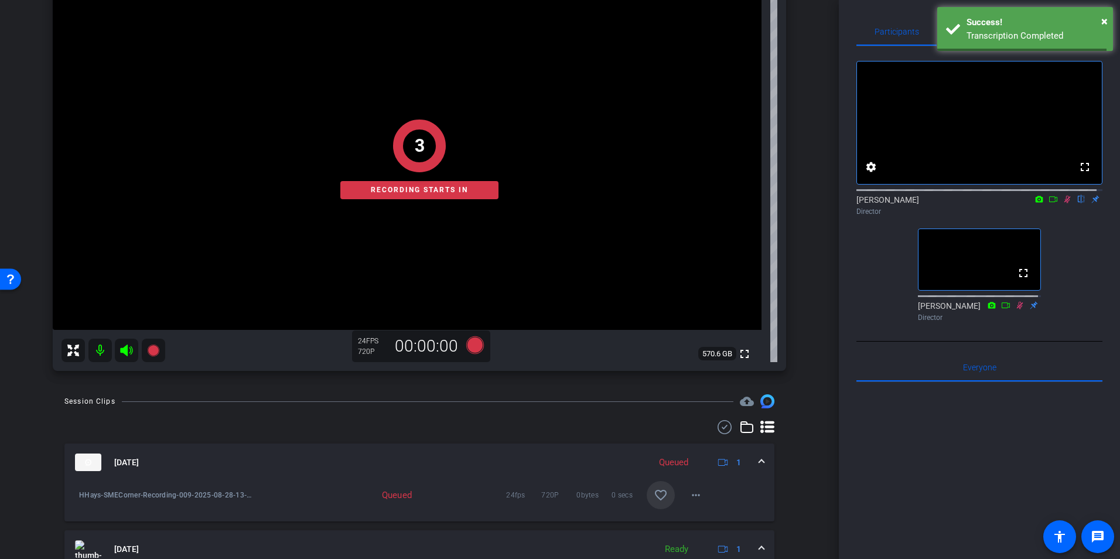
scroll to position [133, 0]
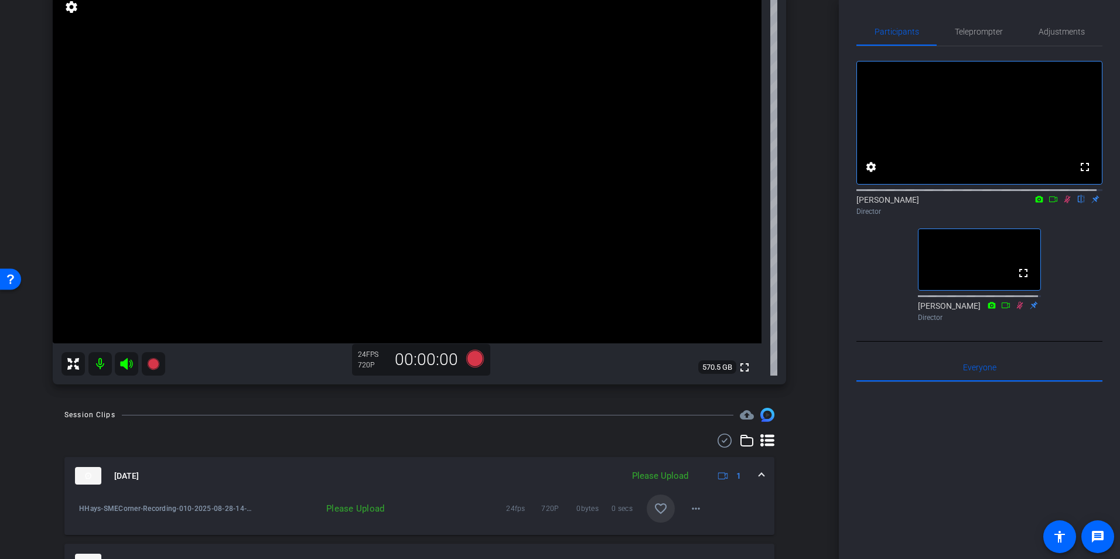
click at [1064, 203] on icon at bounding box center [1067, 200] width 6 height 8
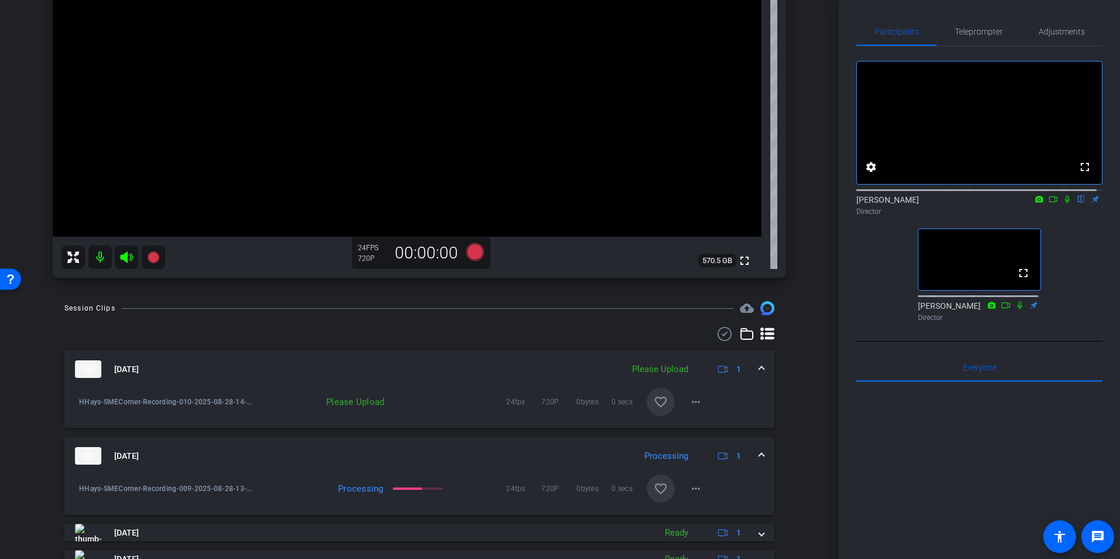
scroll to position [250, 0]
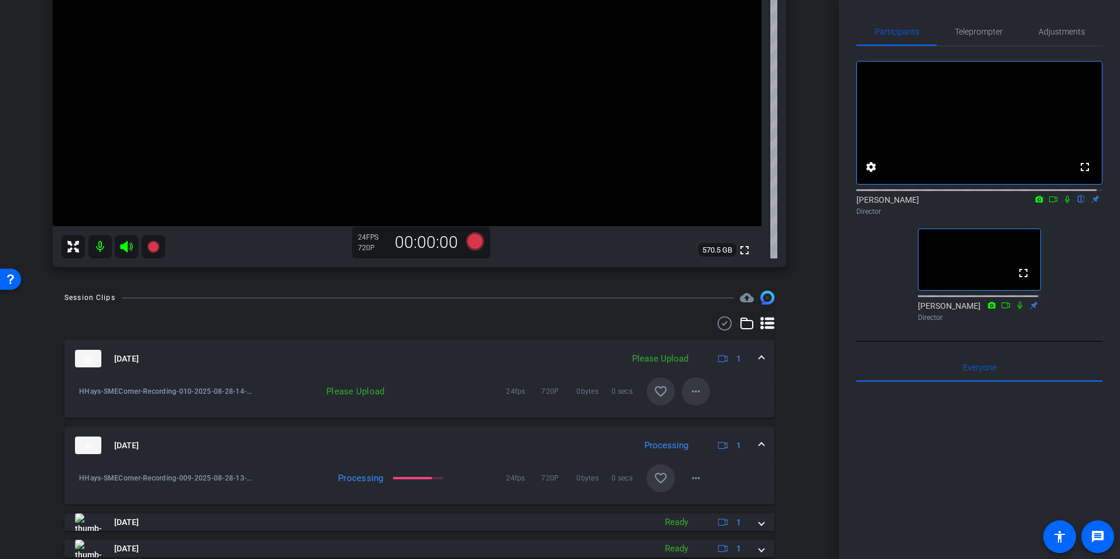
click at [691, 389] on mat-icon "more_horiz" at bounding box center [696, 391] width 14 height 14
click at [694, 415] on span "Upload" at bounding box center [709, 416] width 47 height 14
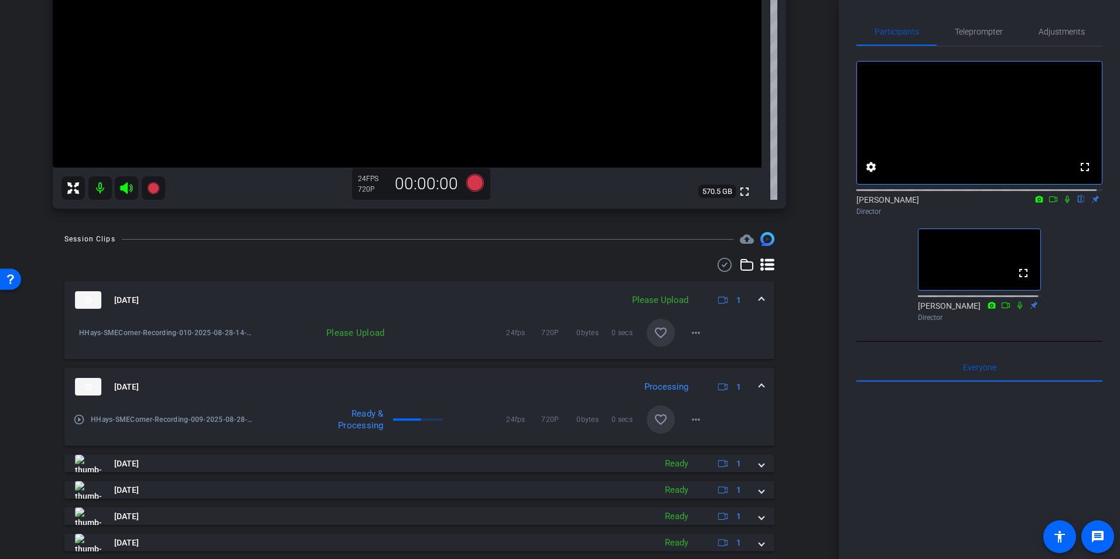
click at [80, 418] on mat-icon "play_circle_outline" at bounding box center [79, 420] width 12 height 12
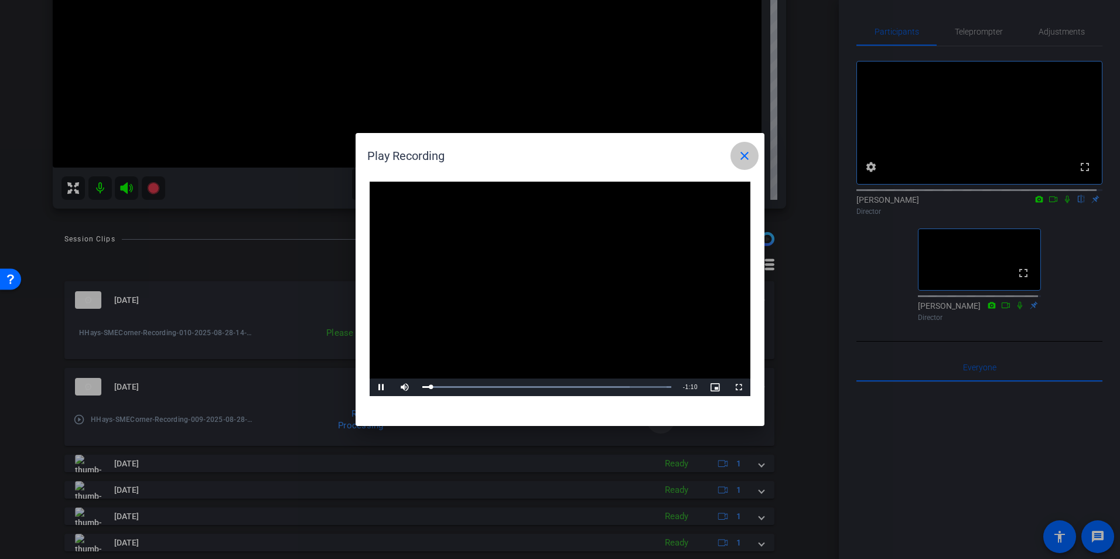
click at [740, 158] on mat-icon "close" at bounding box center [745, 156] width 14 height 14
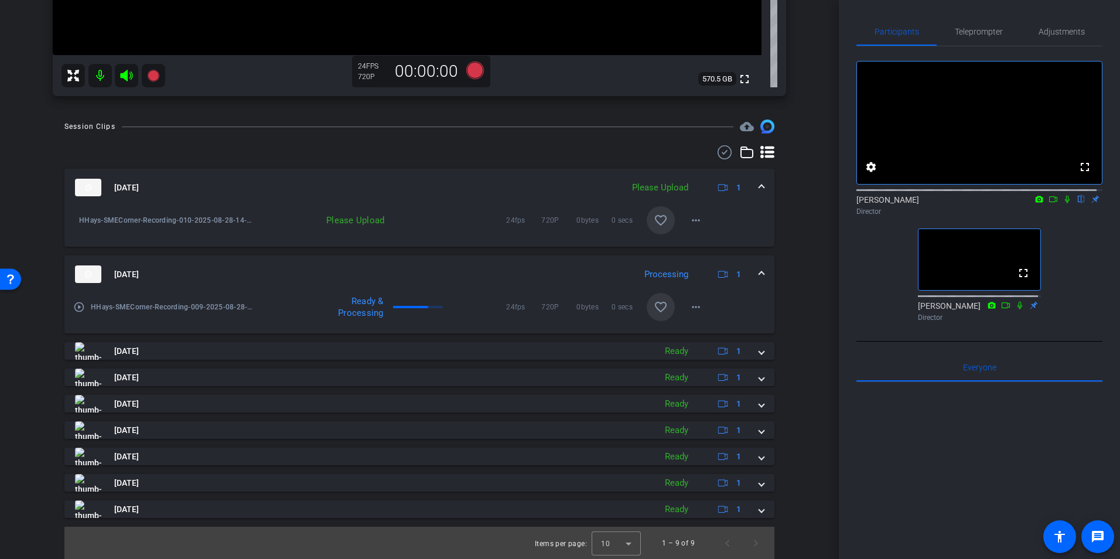
scroll to position [422, 0]
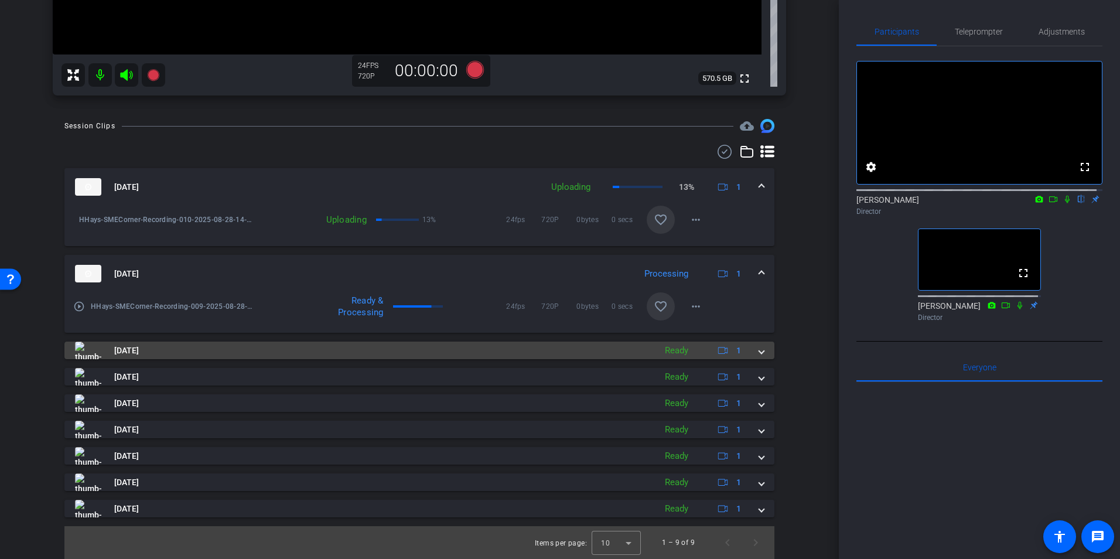
click at [759, 350] on span at bounding box center [761, 350] width 5 height 12
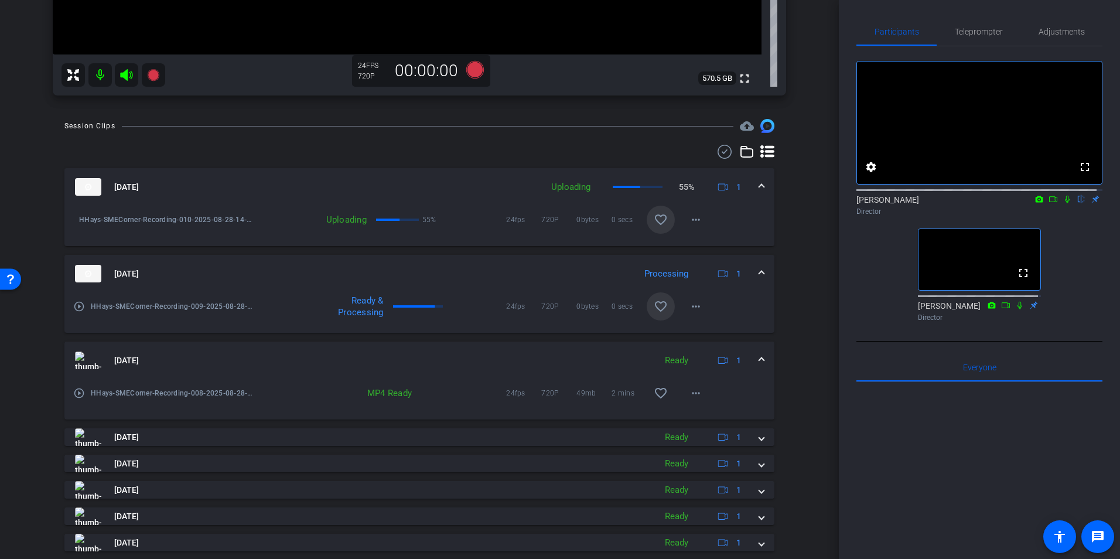
click at [77, 393] on mat-icon "play_circle_outline" at bounding box center [79, 393] width 12 height 12
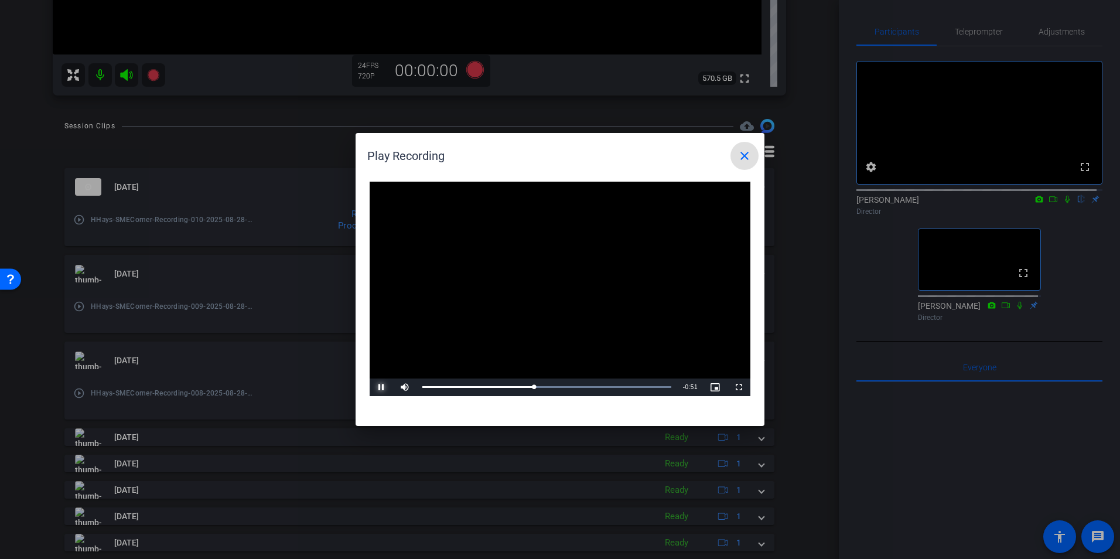
click at [381, 387] on span "Video Player" at bounding box center [381, 387] width 23 height 0
click at [746, 156] on mat-icon "close" at bounding box center [745, 156] width 14 height 14
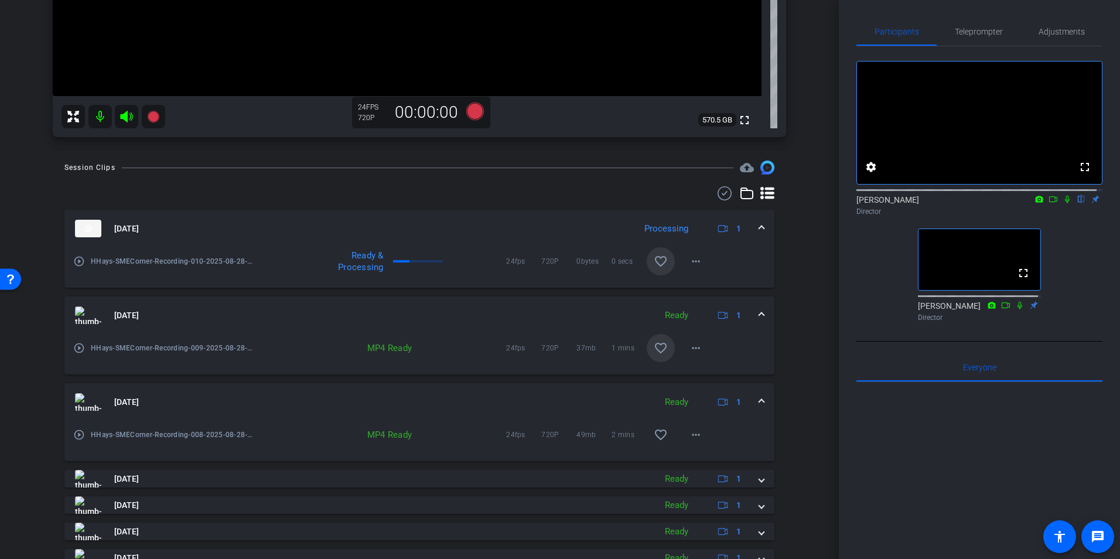
scroll to position [363, 0]
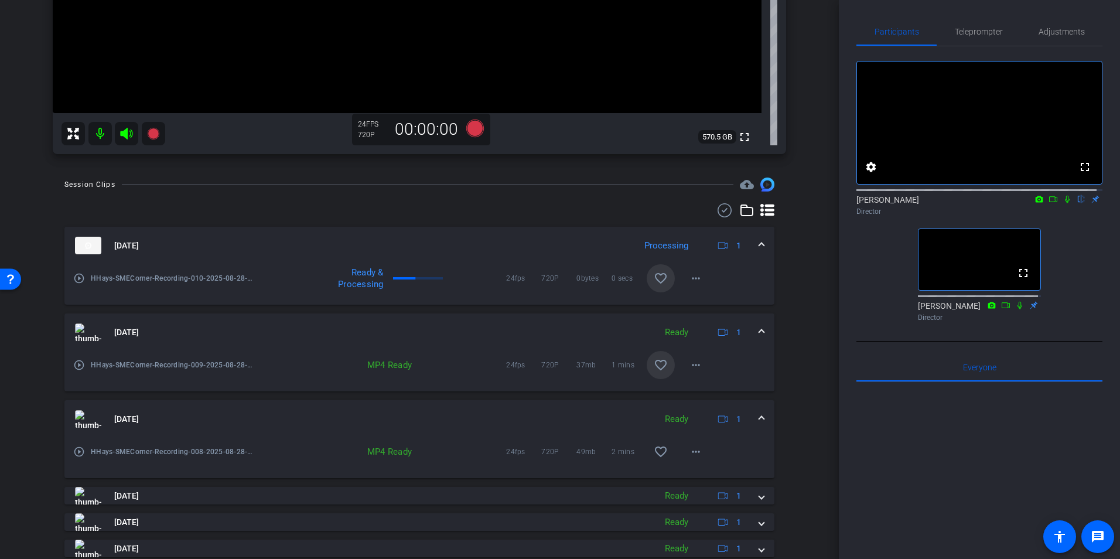
click at [660, 277] on mat-icon "favorite_border" at bounding box center [661, 278] width 14 height 14
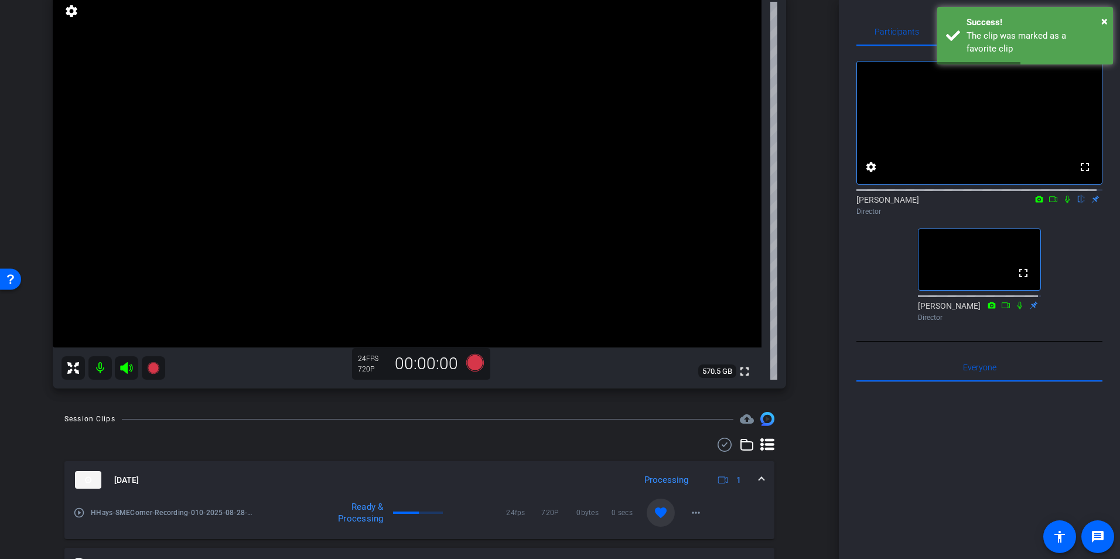
scroll to position [12, 0]
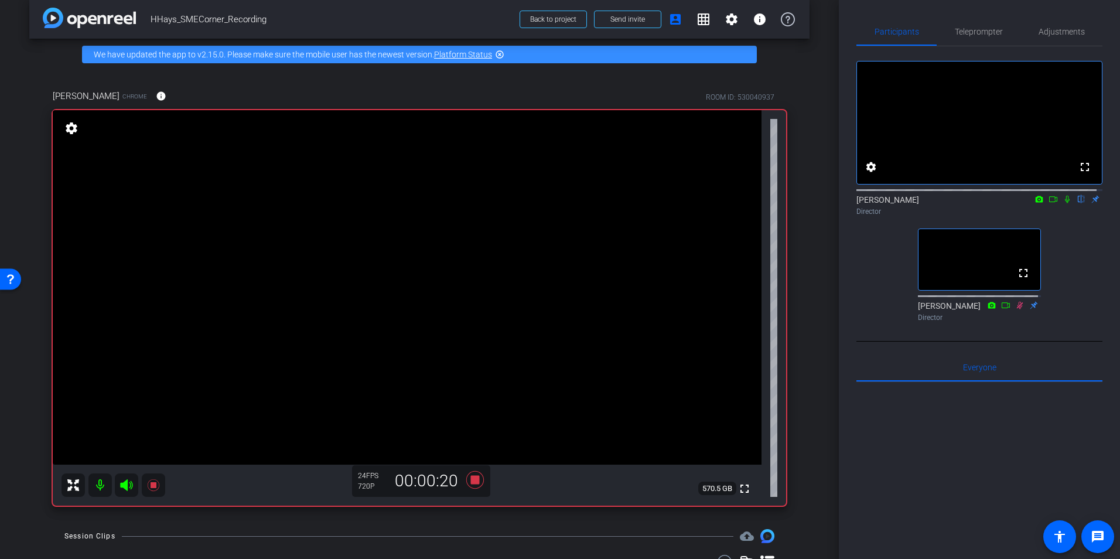
click at [1063, 203] on icon at bounding box center [1067, 199] width 9 height 8
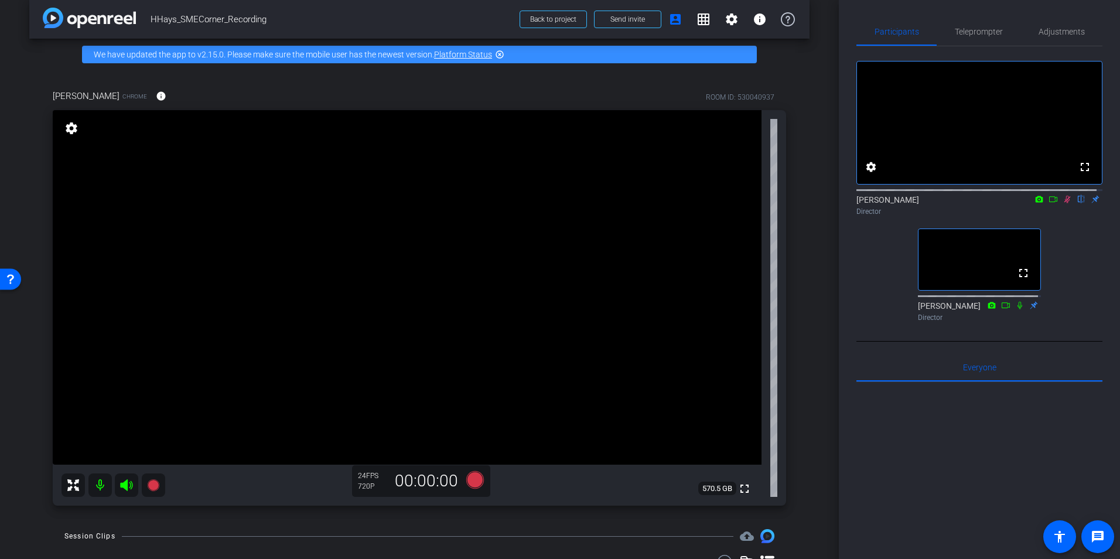
click at [1064, 203] on icon at bounding box center [1067, 199] width 9 height 8
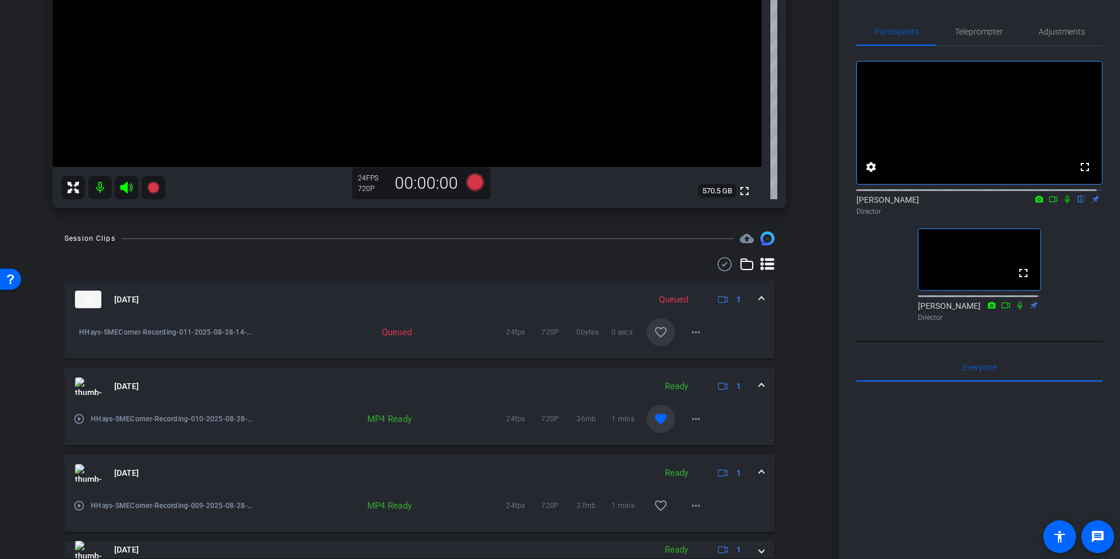
scroll to position [246, 0]
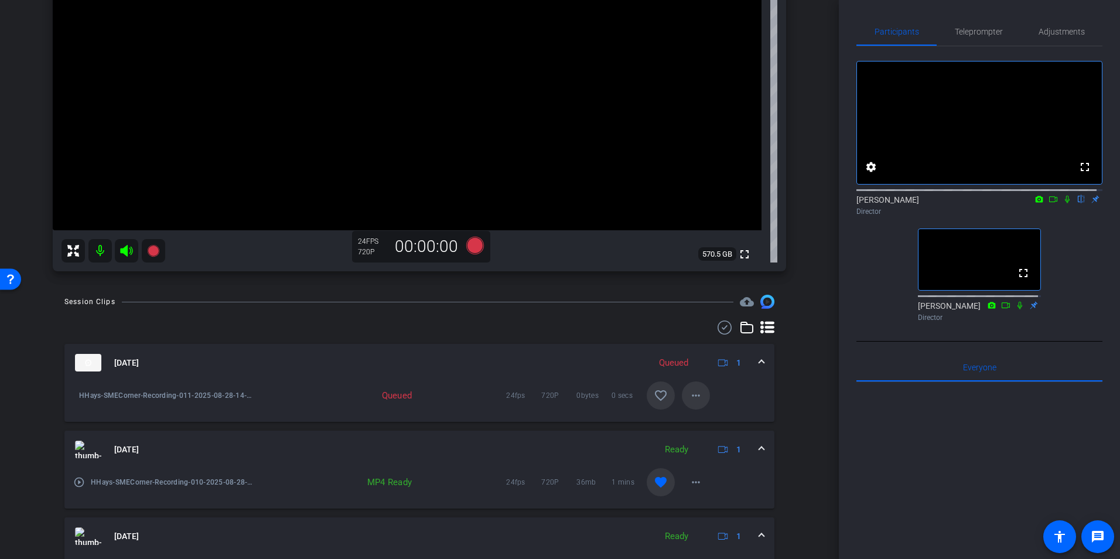
click at [698, 404] on span at bounding box center [696, 395] width 28 height 28
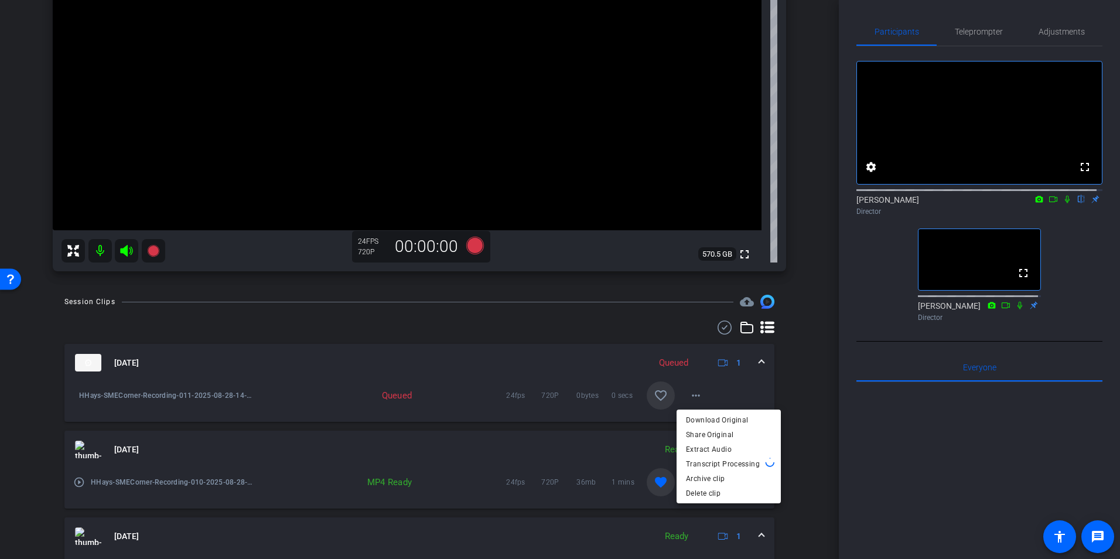
click at [541, 357] on div at bounding box center [560, 279] width 1120 height 559
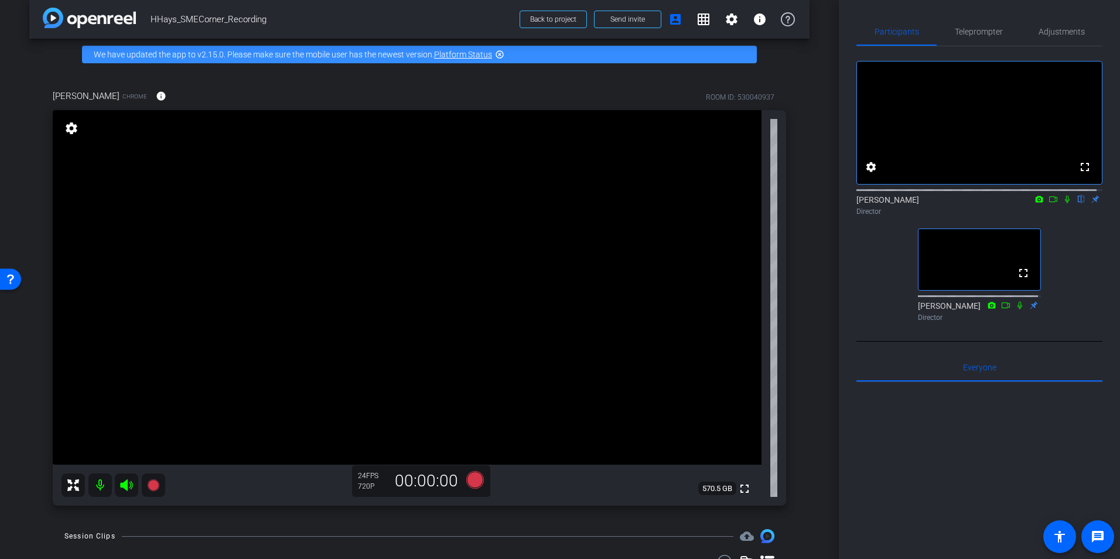
scroll to position [70, 0]
